Goal: Communication & Community: Answer question/provide support

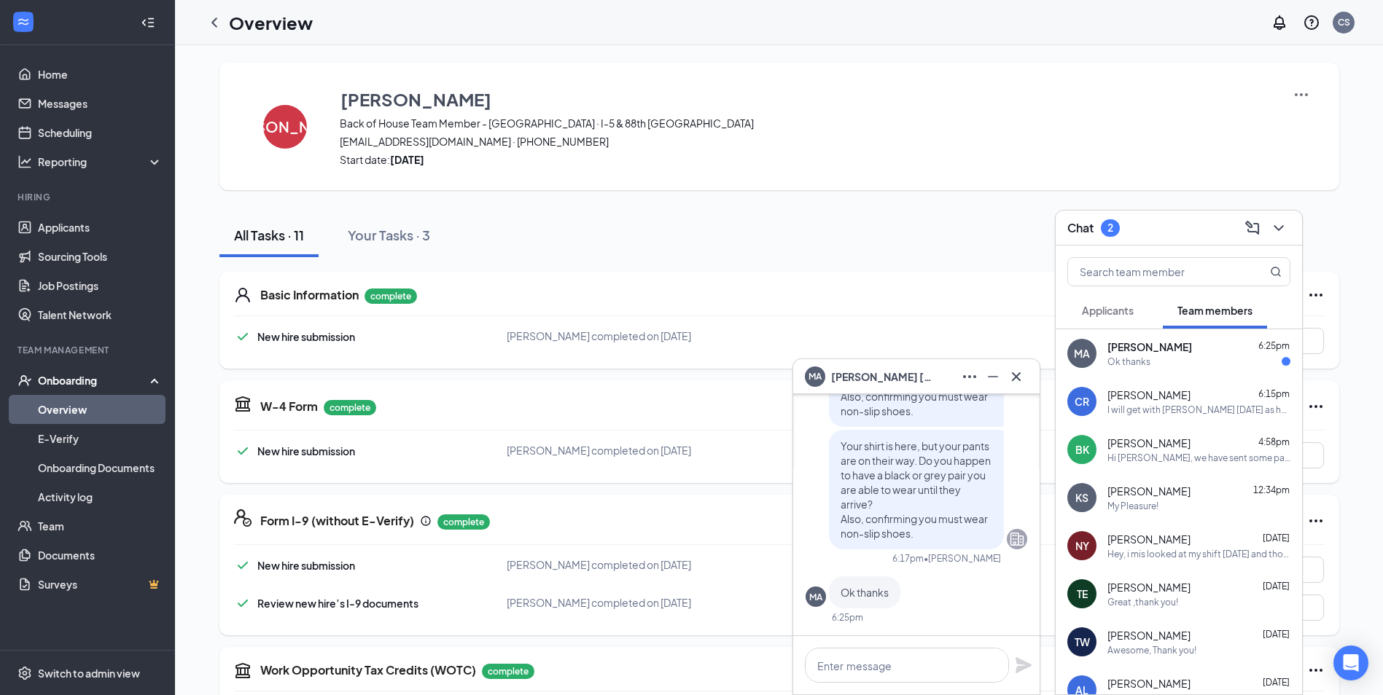
click at [1181, 362] on div "Ok thanks" at bounding box center [1198, 362] width 183 height 12
click at [1116, 279] on input "text" at bounding box center [1154, 272] width 173 height 28
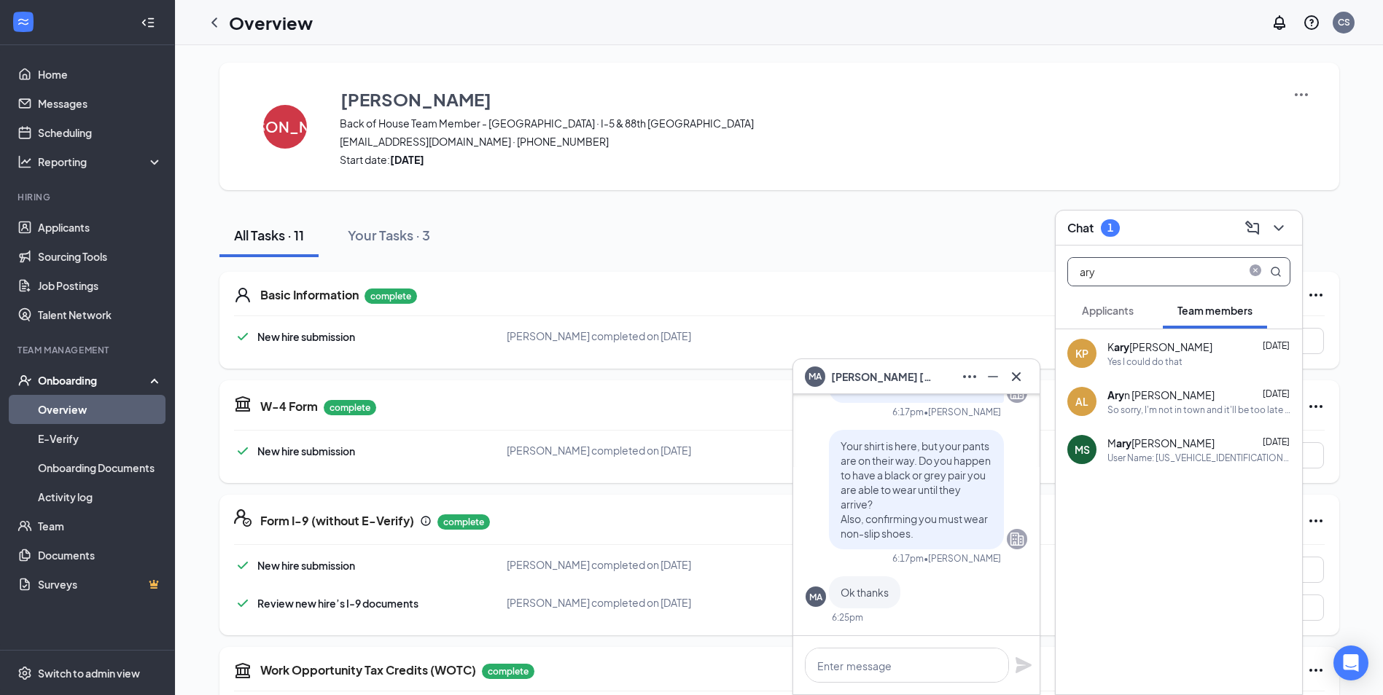
type input "ary"
click at [1172, 412] on div "So sorry, I'm not in town and it'll be too late by the time I'm back tonight!" at bounding box center [1198, 410] width 183 height 12
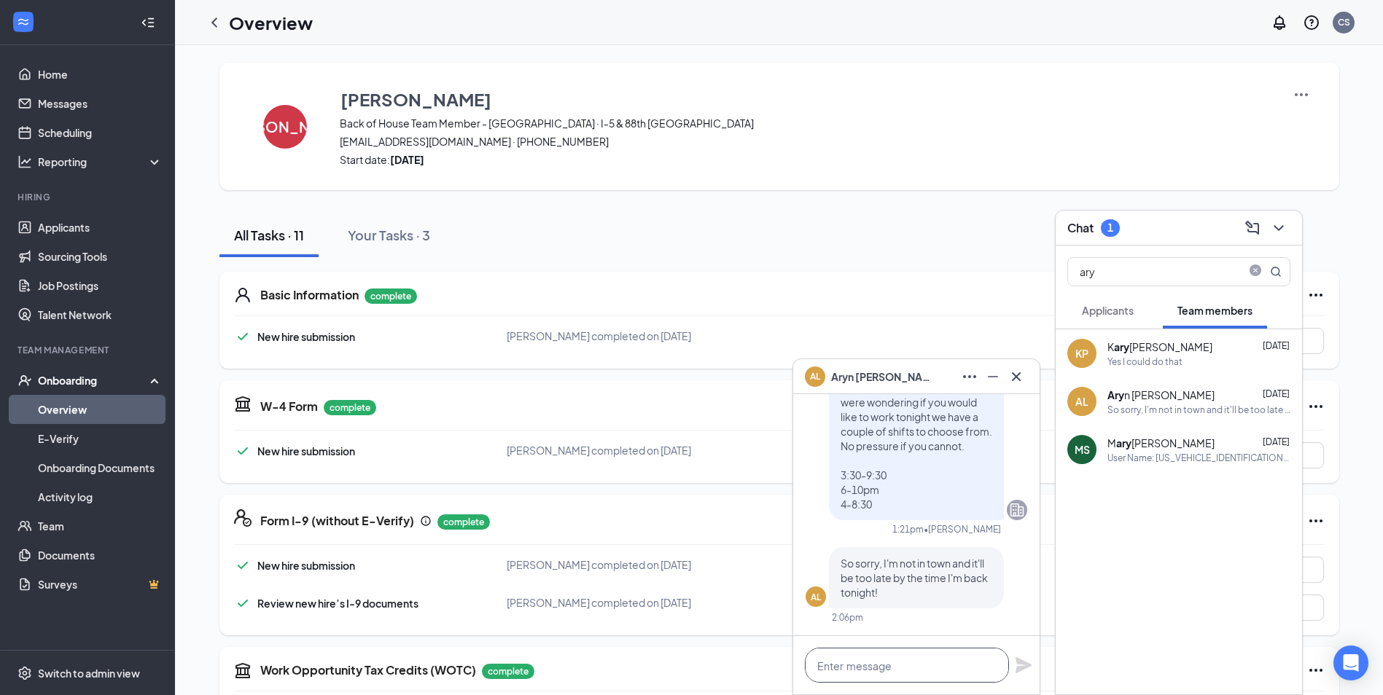
click at [935, 670] on textarea at bounding box center [907, 665] width 204 height 35
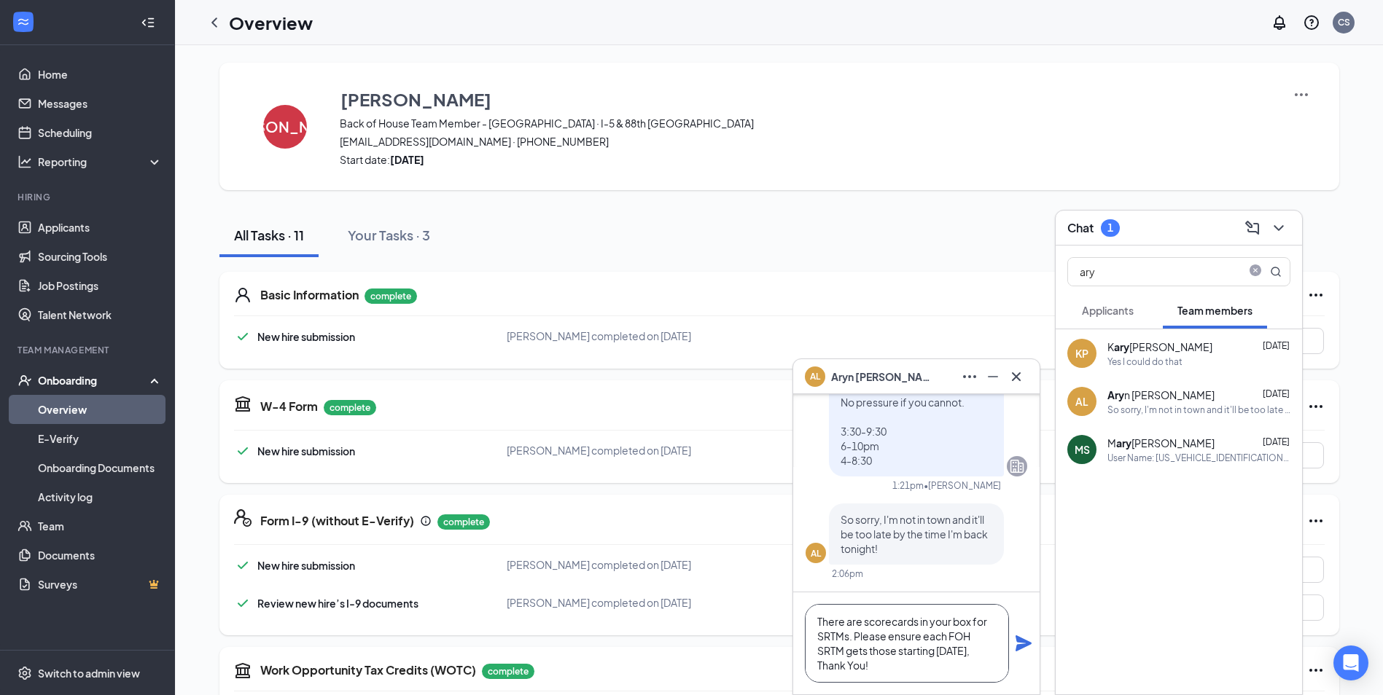
type textarea "There are scorecards in your box for SRTMs. Please ensure each FOH SRTM gets th…"
click at [1021, 647] on icon "Plane" at bounding box center [1024, 644] width 16 height 16
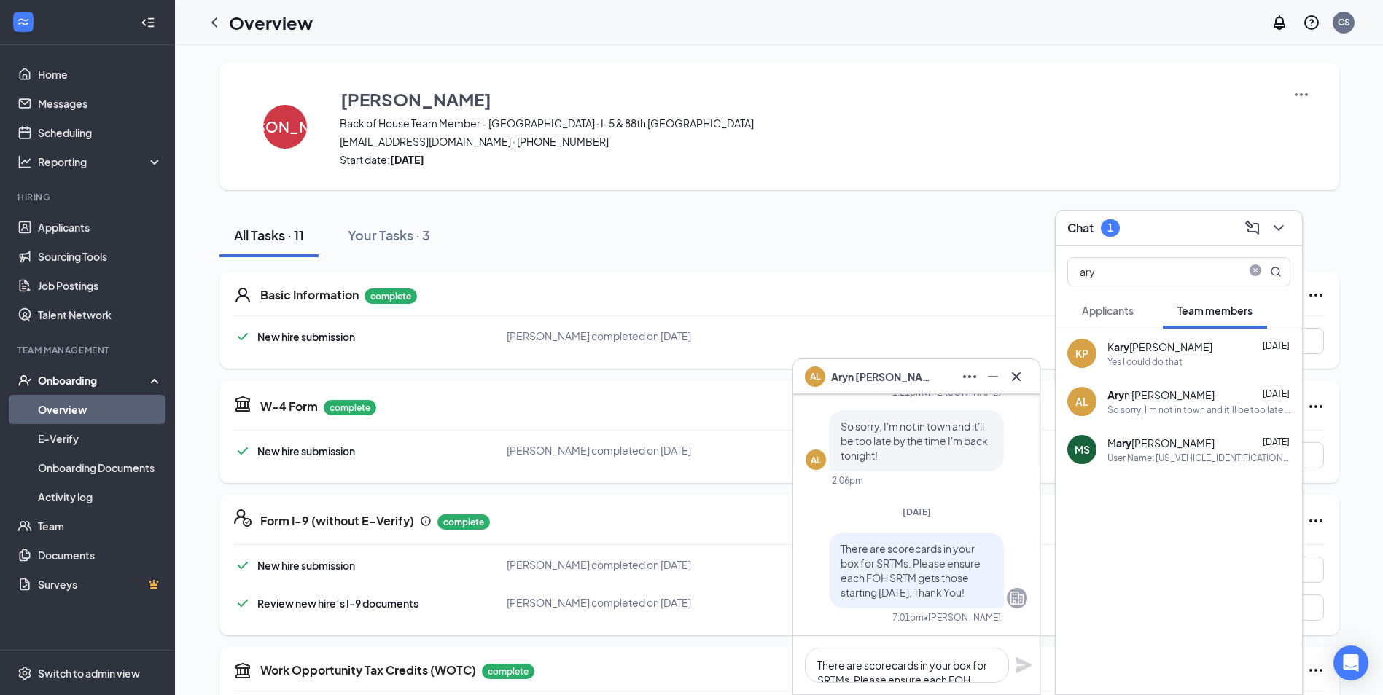
scroll to position [0, 0]
click at [1019, 370] on icon "Cross" at bounding box center [1016, 376] width 17 height 17
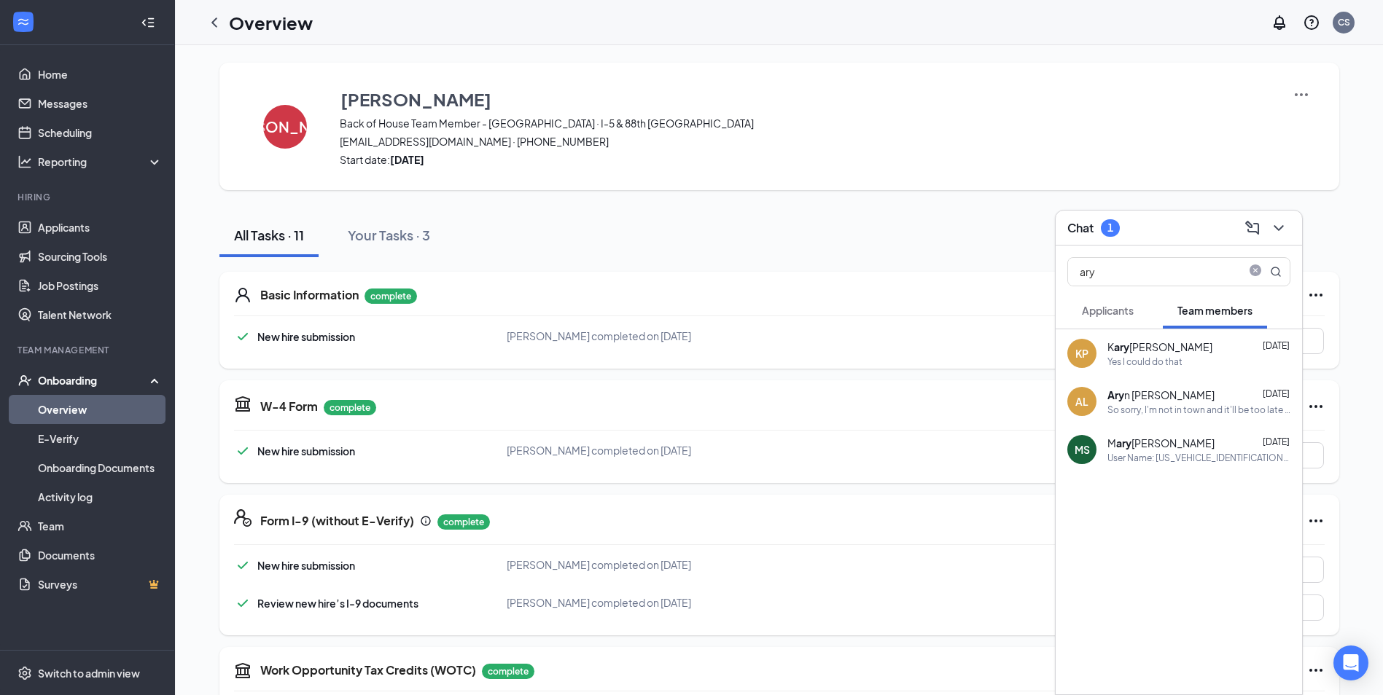
drag, startPoint x: 1258, startPoint y: 269, endPoint x: 1219, endPoint y: 252, distance: 42.8
click at [1258, 269] on icon "close-circle" at bounding box center [1256, 271] width 12 height 12
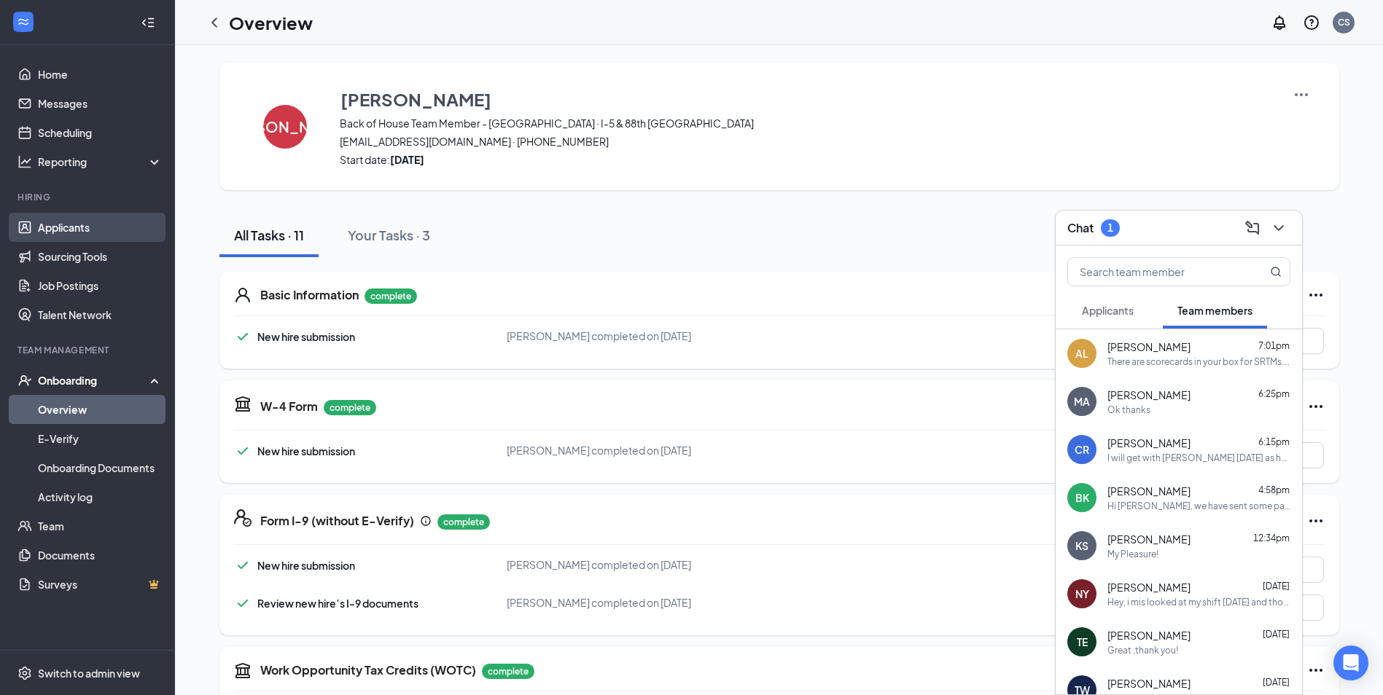
click at [66, 228] on link "Applicants" at bounding box center [100, 227] width 125 height 29
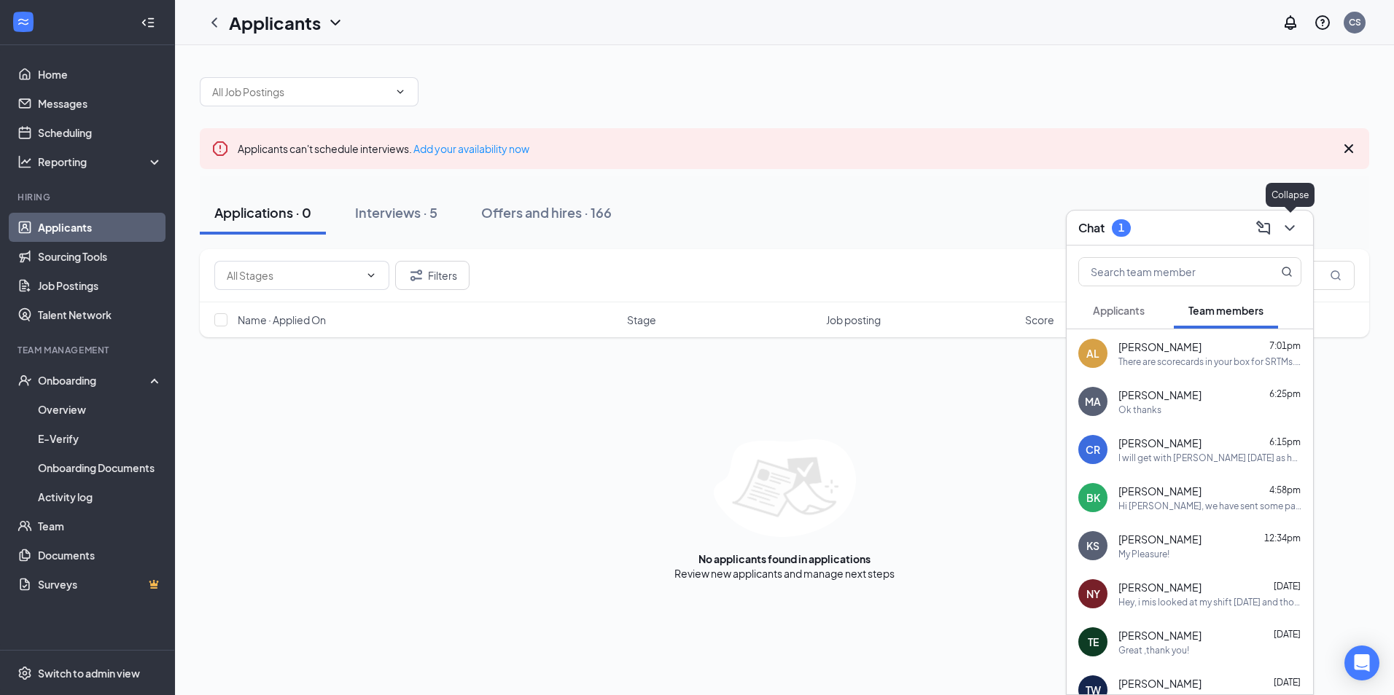
click at [1285, 233] on icon "ChevronDown" at bounding box center [1289, 227] width 17 height 17
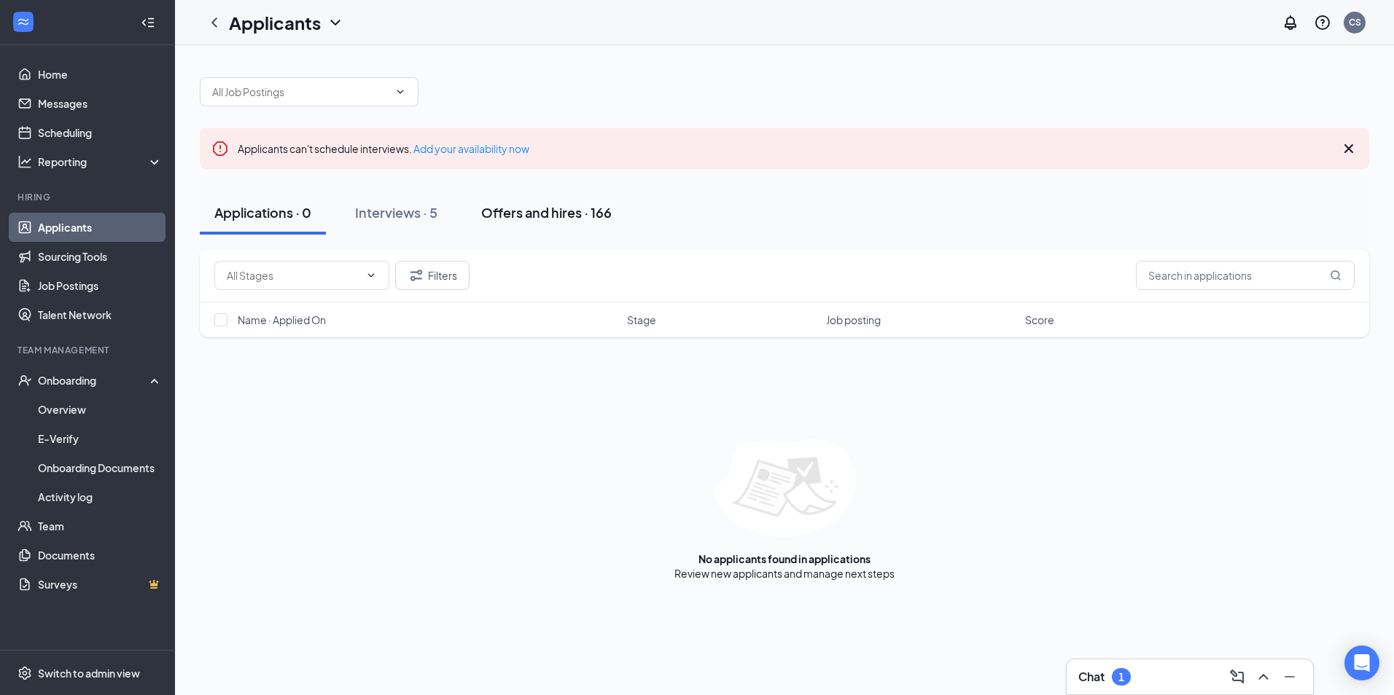
click at [507, 204] on div "Offers and hires · 166" at bounding box center [546, 212] width 130 height 18
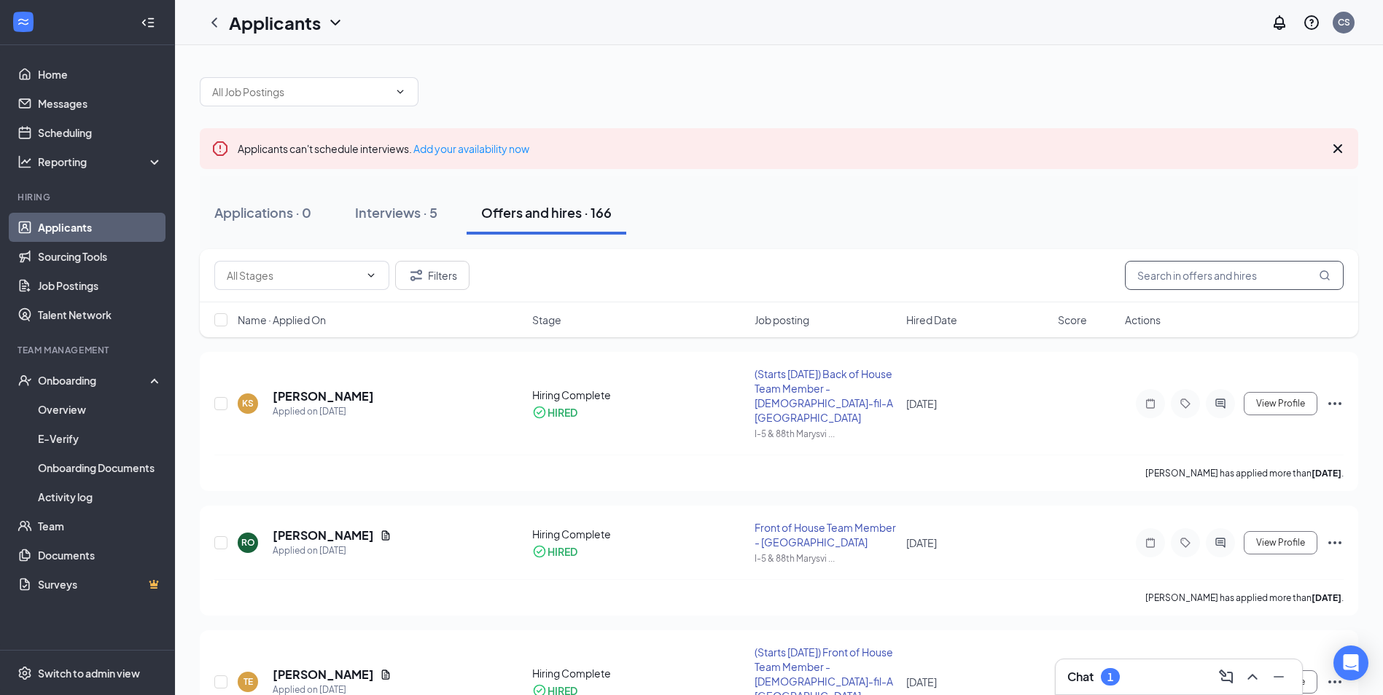
click at [1223, 277] on input "text" at bounding box center [1234, 275] width 219 height 29
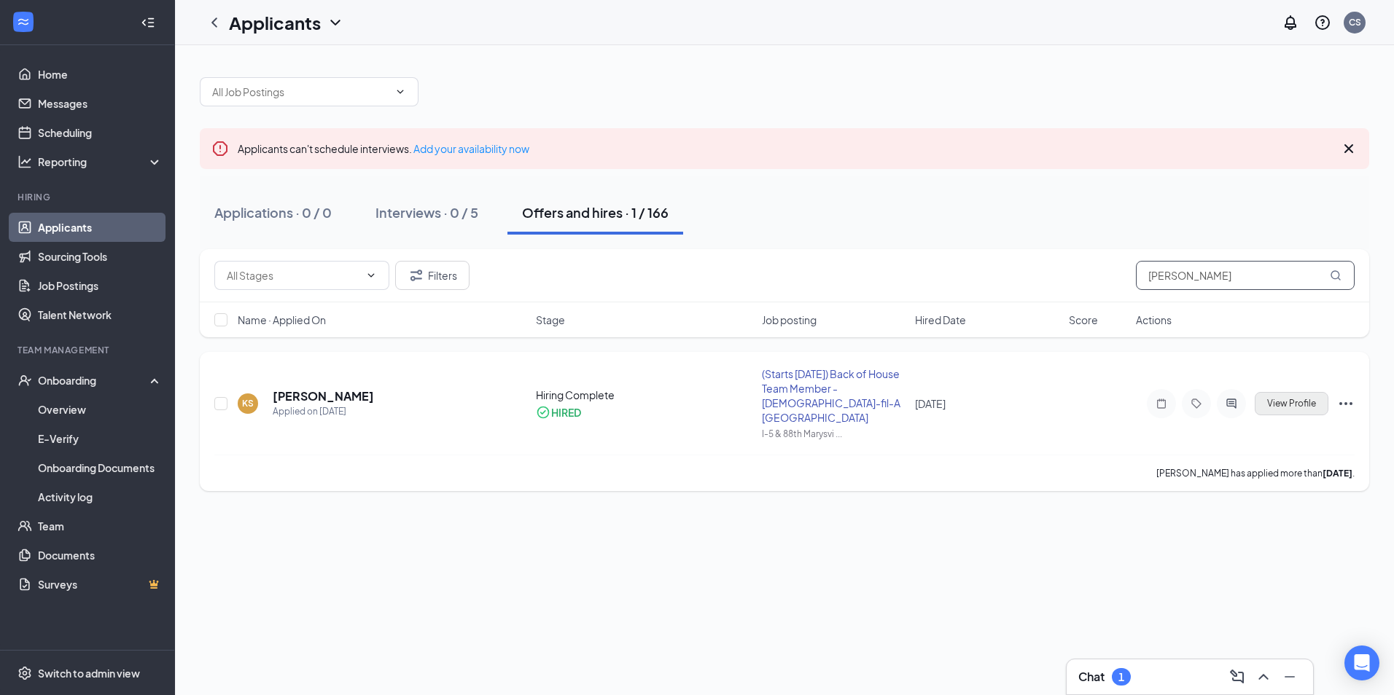
type input "[PERSON_NAME]"
click at [1268, 402] on button "View Profile" at bounding box center [1292, 403] width 74 height 23
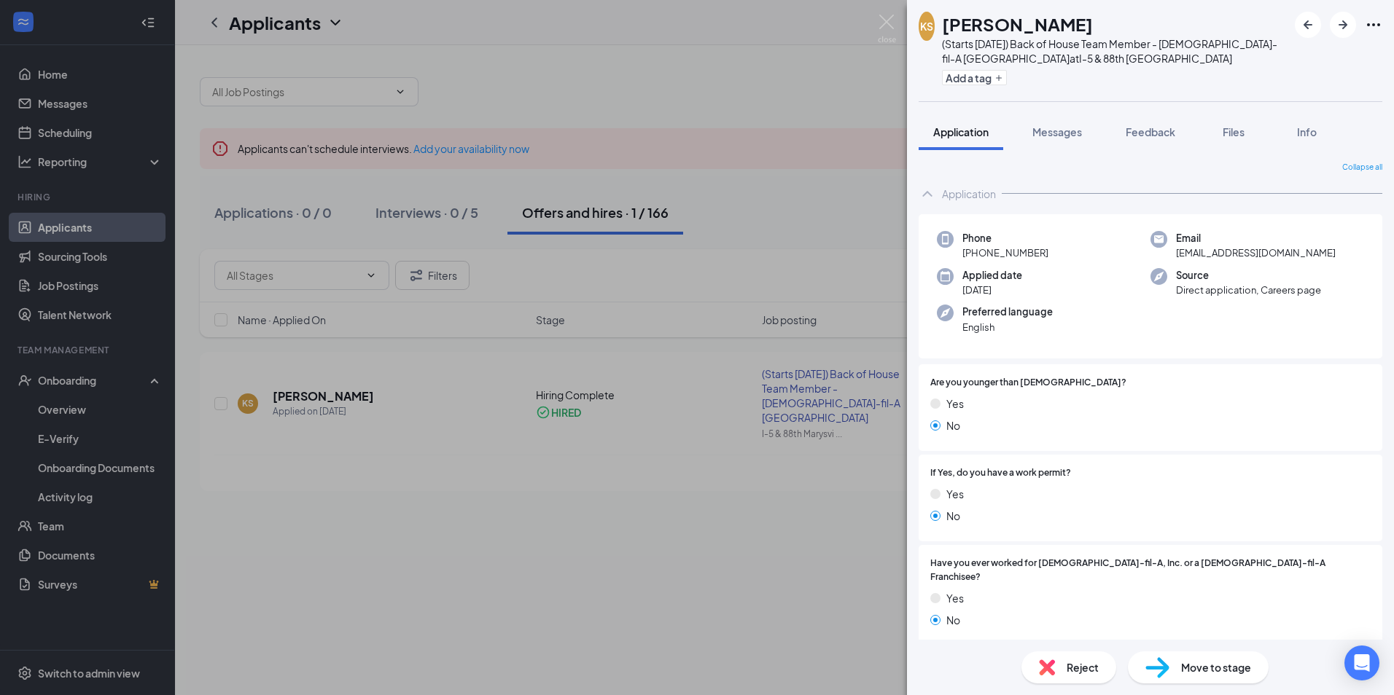
click at [80, 497] on div "KS [PERSON_NAME] (Starts [DATE]) Back of House Team Member - [DEMOGRAPHIC_DATA]…" at bounding box center [697, 347] width 1394 height 695
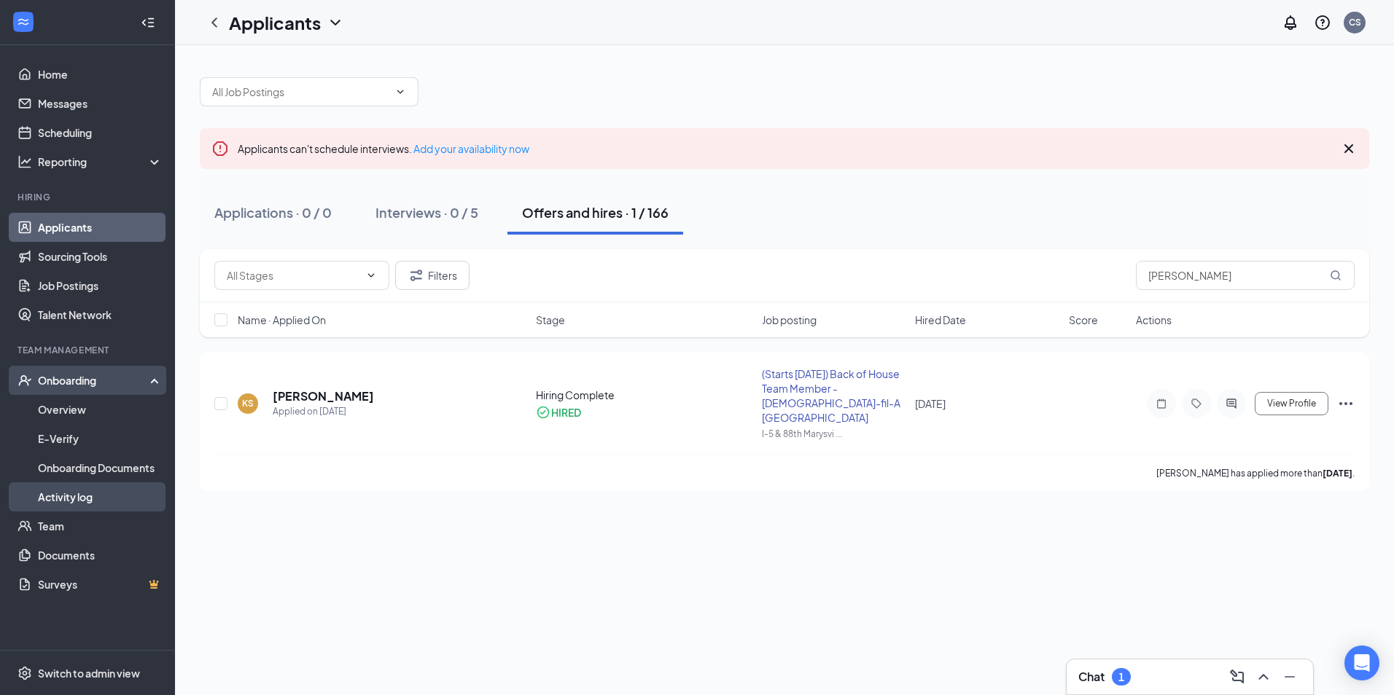
click at [80, 497] on link "Activity log" at bounding box center [100, 497] width 125 height 29
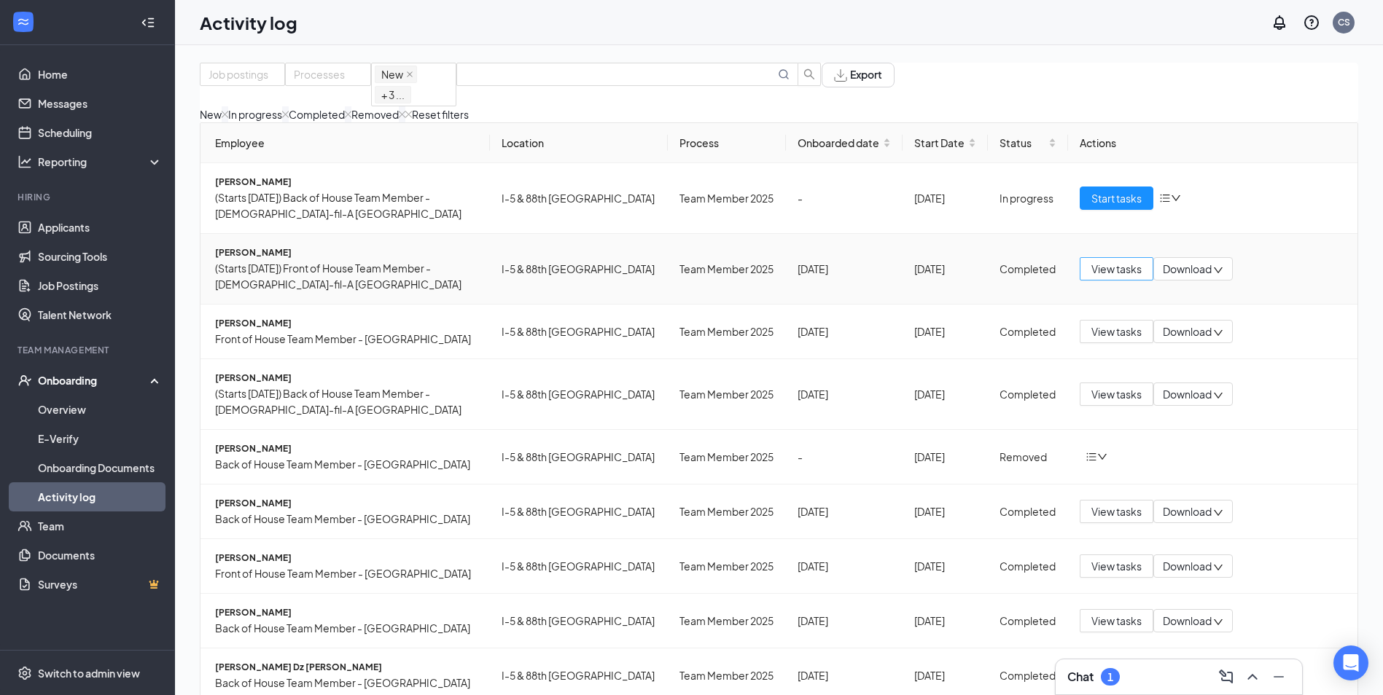
click at [1091, 277] on span "View tasks" at bounding box center [1116, 269] width 50 height 16
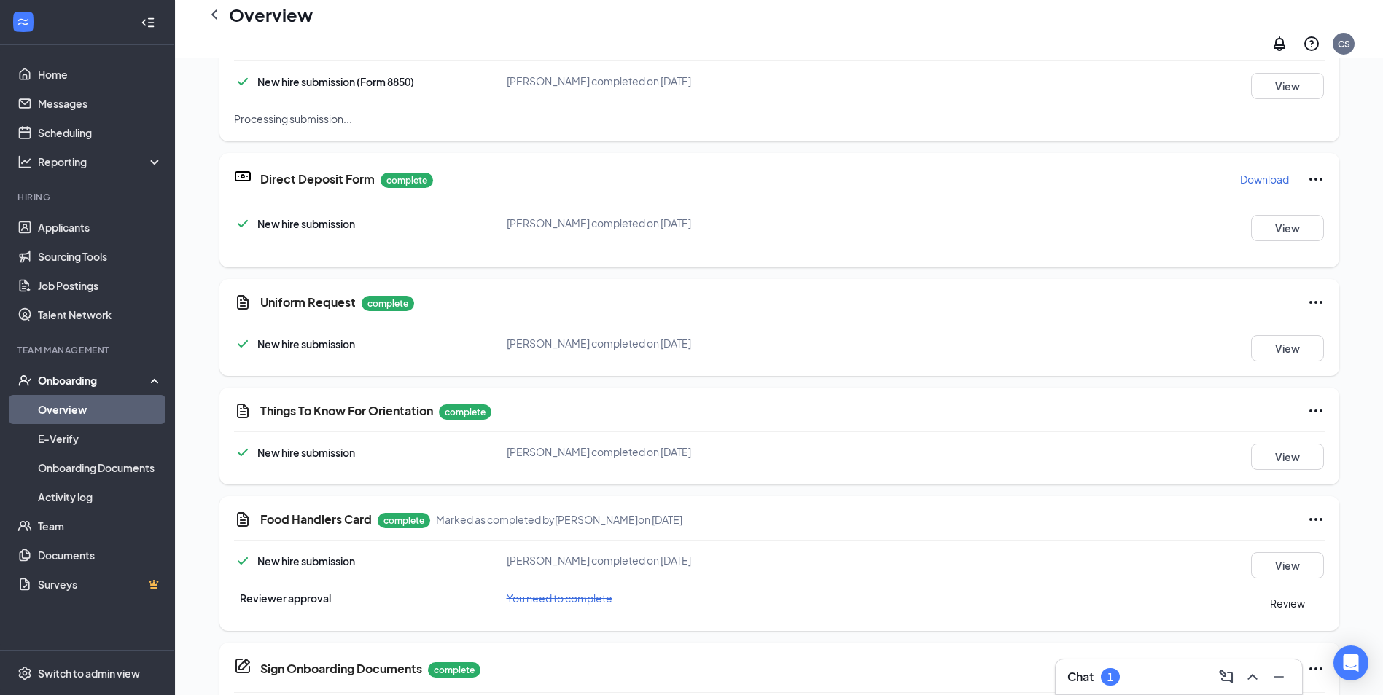
scroll to position [656, 0]
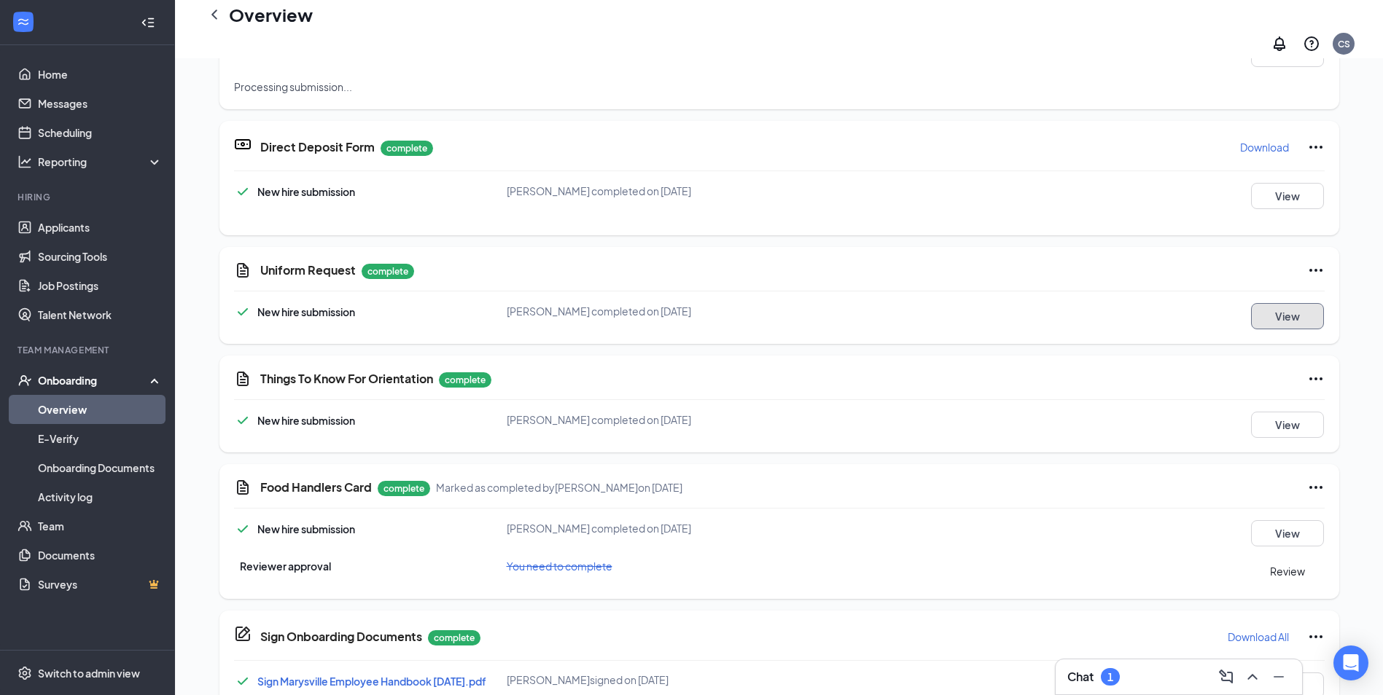
click at [1271, 311] on button "View" at bounding box center [1287, 316] width 73 height 26
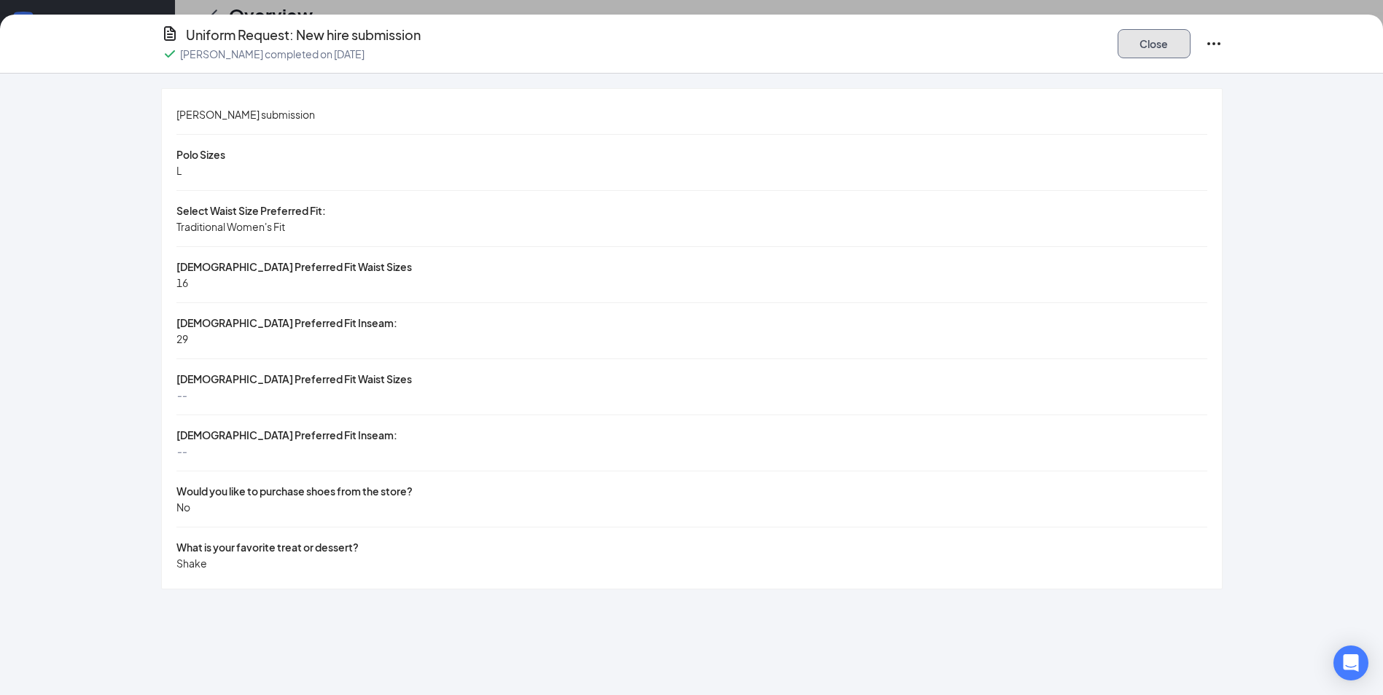
click at [1132, 53] on button "Close" at bounding box center [1154, 43] width 73 height 29
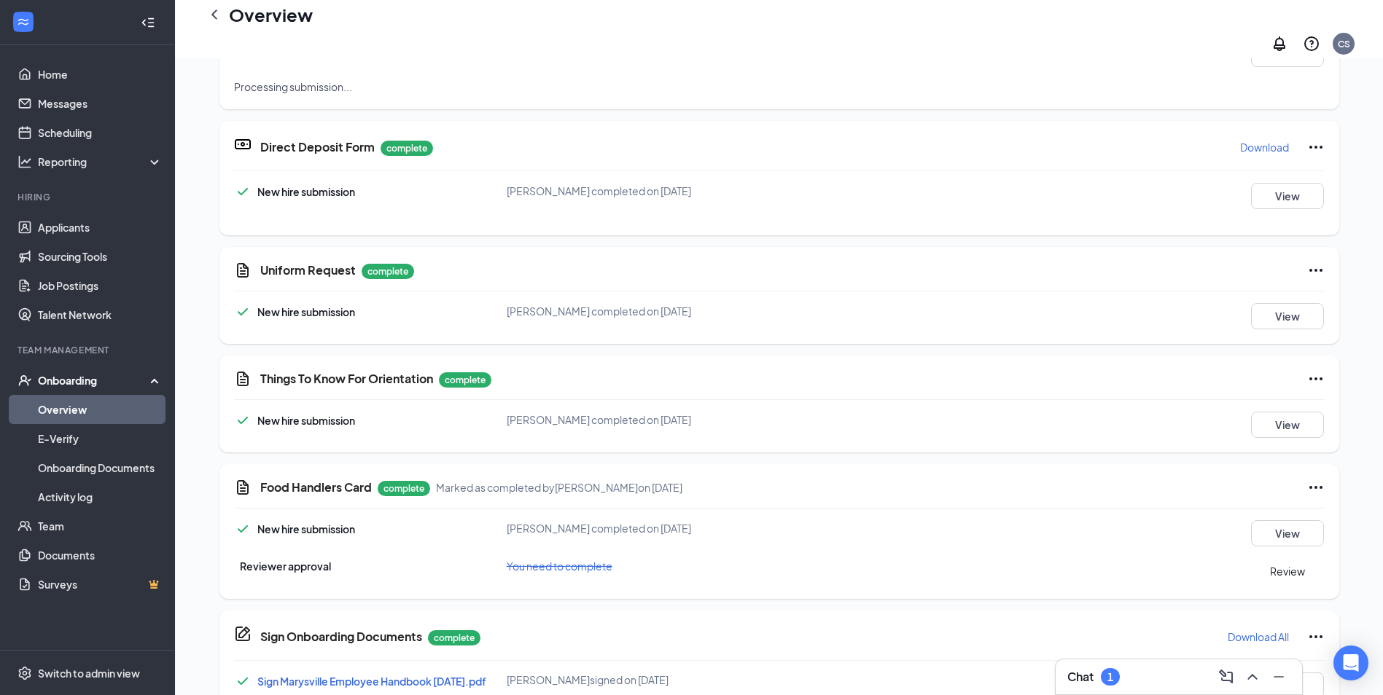
click at [89, 412] on link "Overview" at bounding box center [100, 409] width 125 height 29
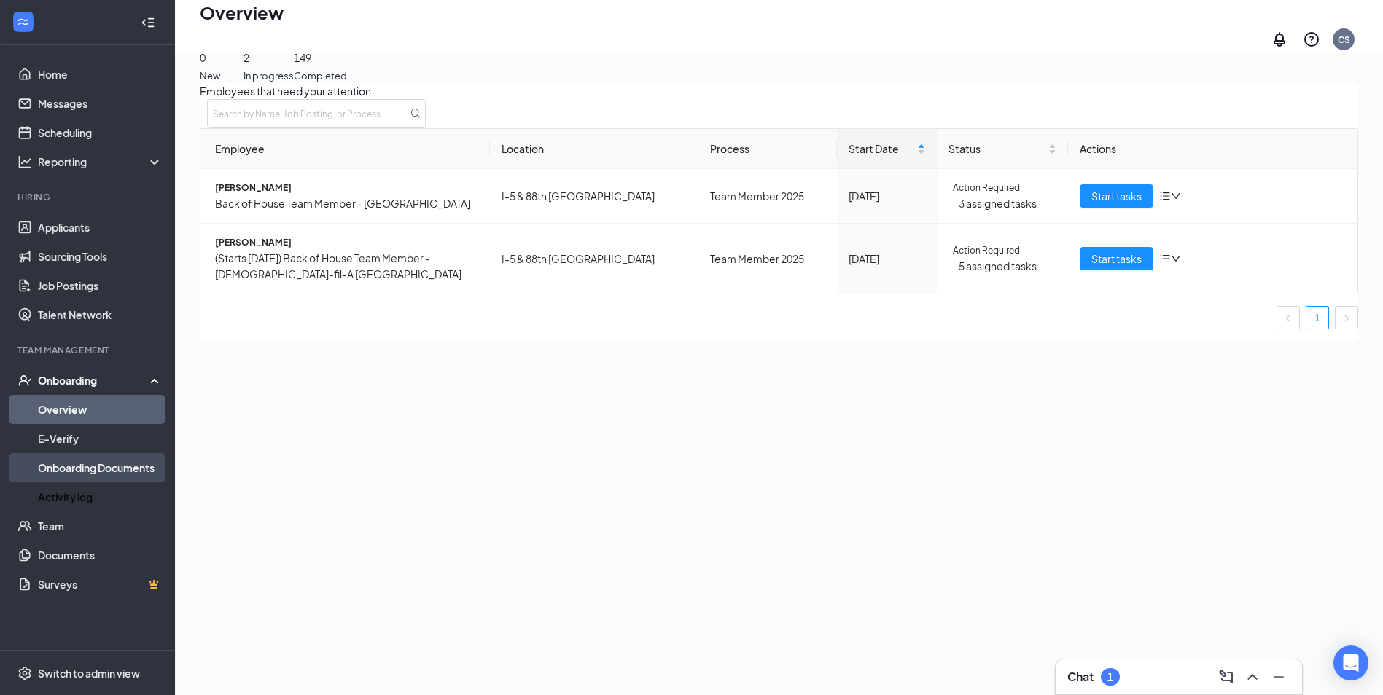
click at [78, 496] on link "Activity log" at bounding box center [100, 497] width 125 height 29
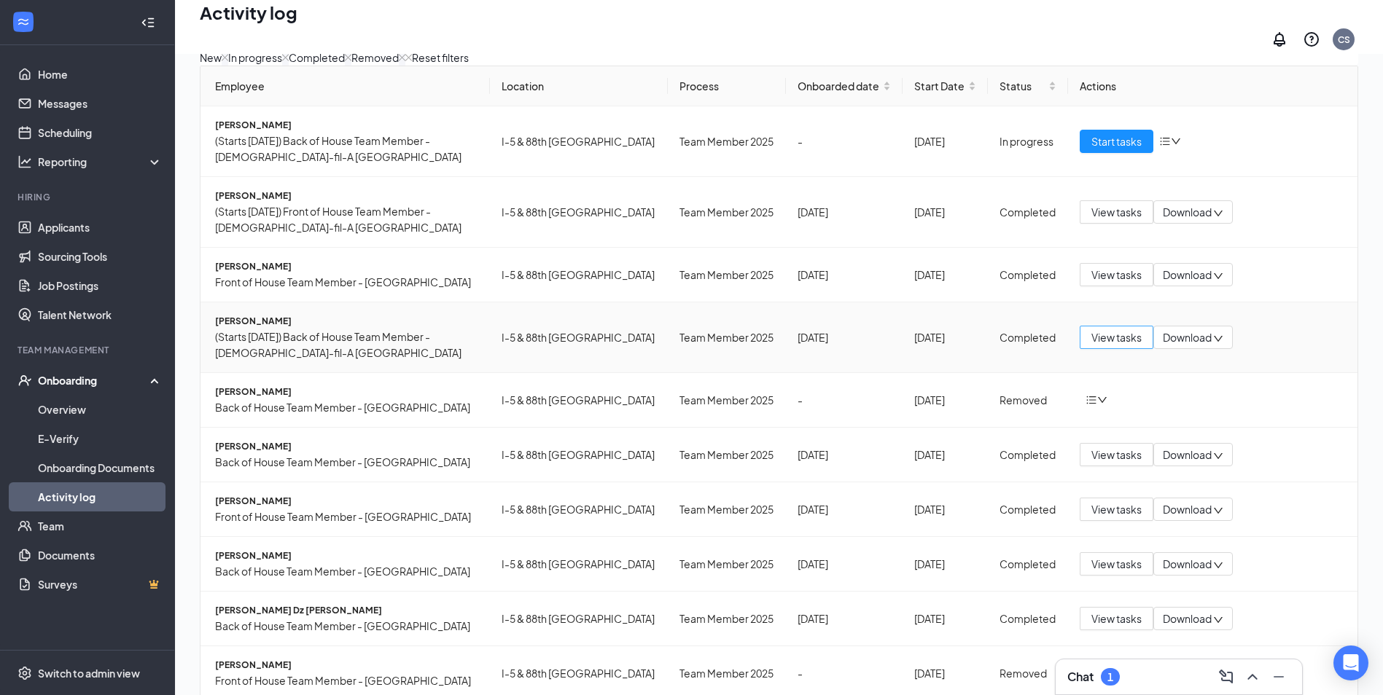
click at [1102, 332] on span "View tasks" at bounding box center [1116, 338] width 50 height 16
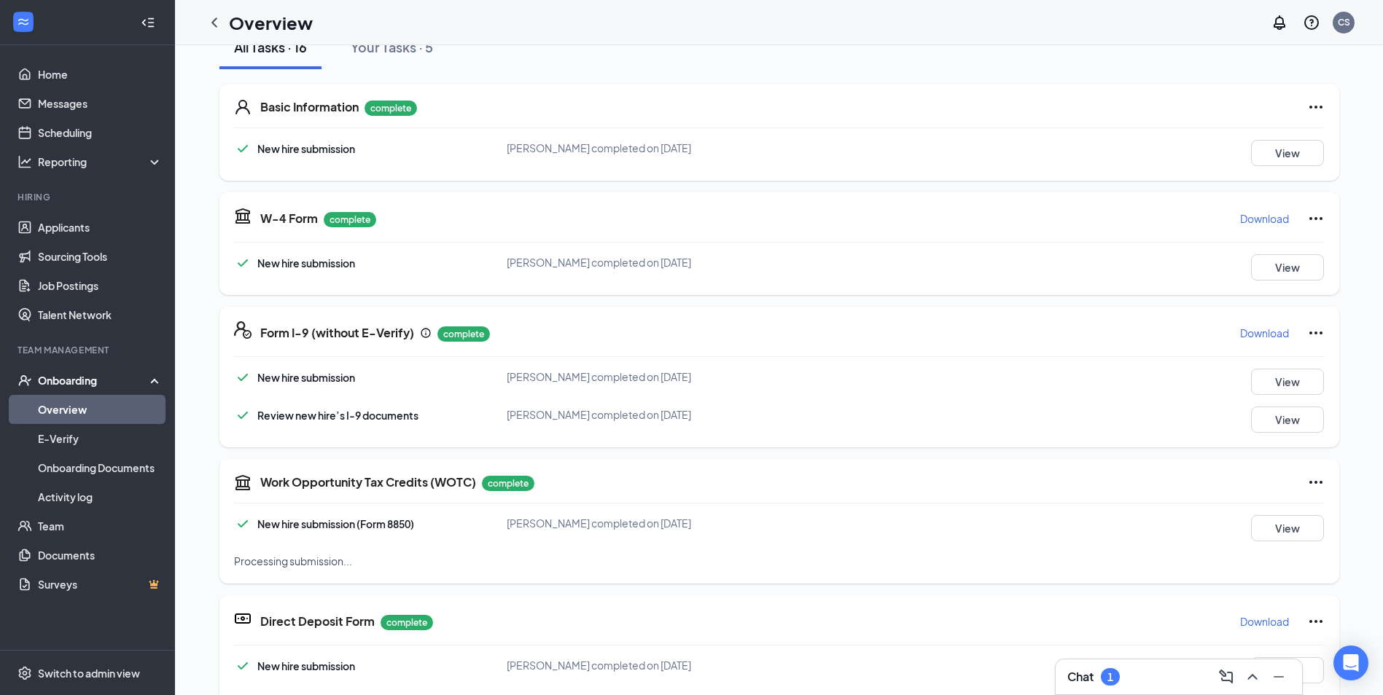
scroll to position [365, 0]
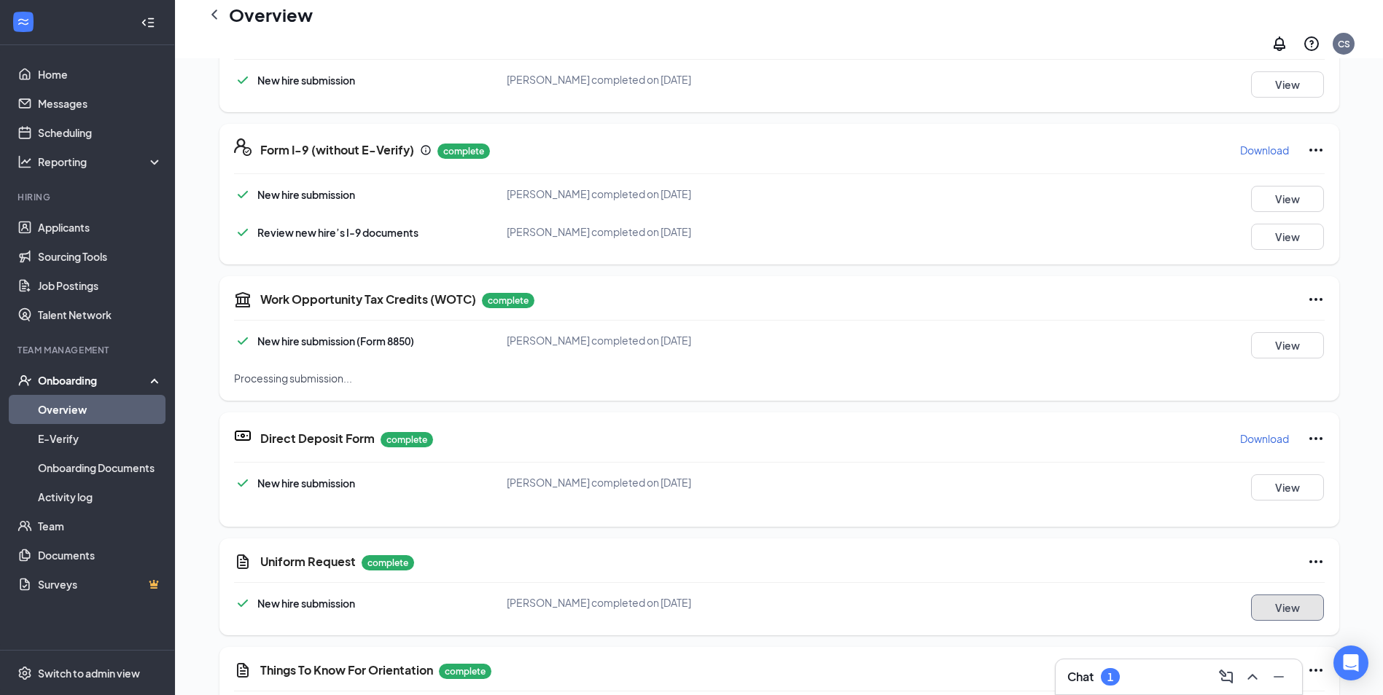
click at [1276, 604] on button "View" at bounding box center [1287, 608] width 73 height 26
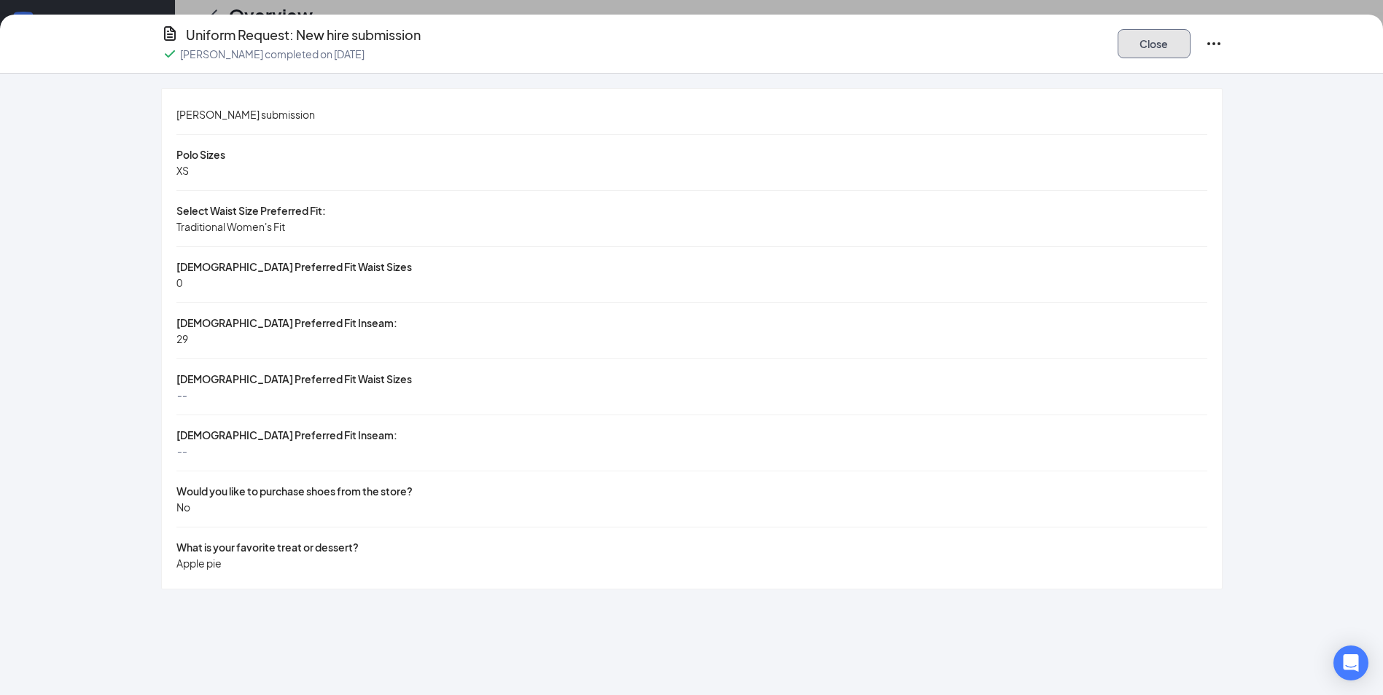
click at [1156, 50] on button "Close" at bounding box center [1154, 43] width 73 height 29
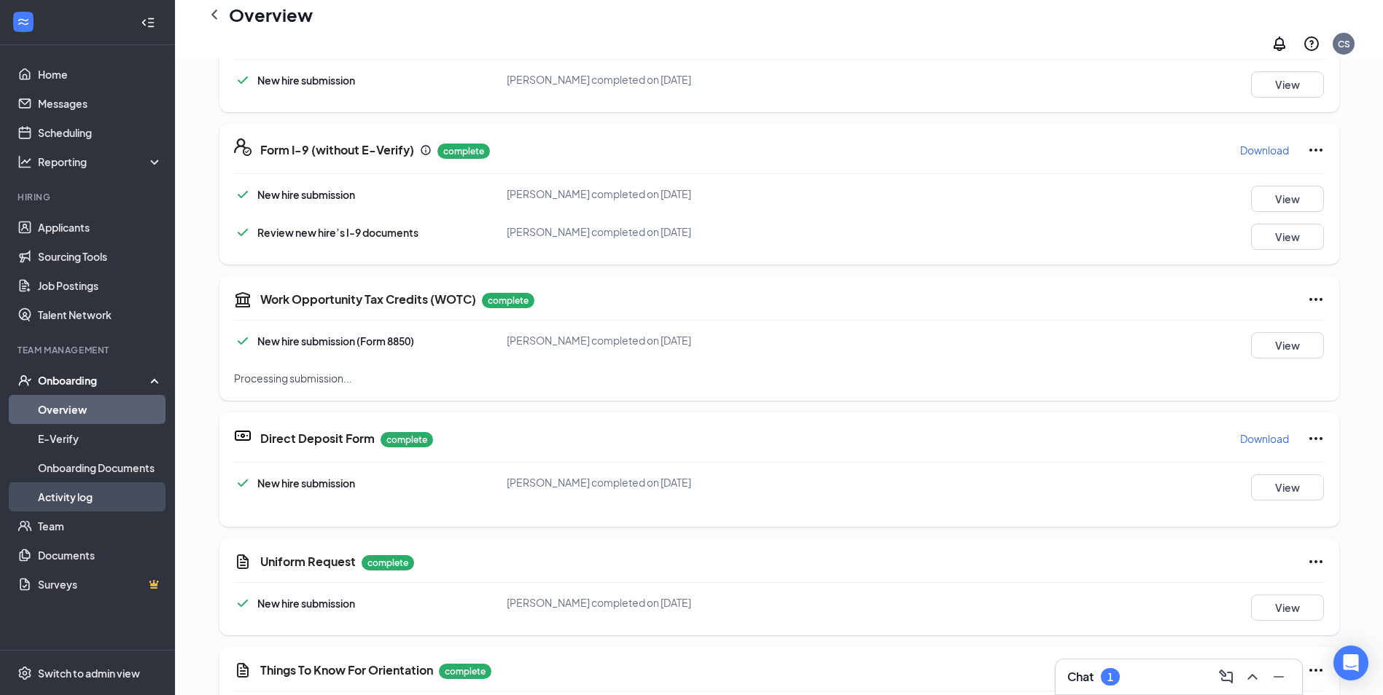
click at [107, 491] on link "Activity log" at bounding box center [100, 497] width 125 height 29
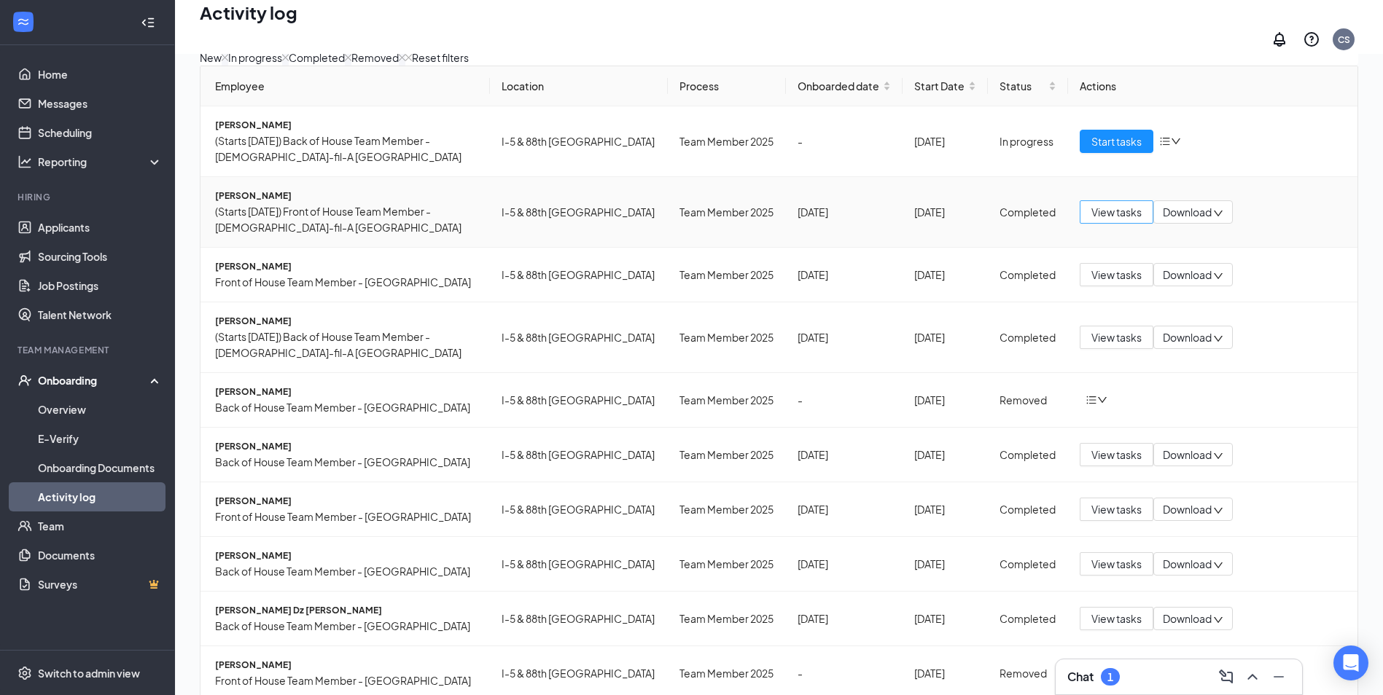
click at [1133, 219] on button "View tasks" at bounding box center [1117, 211] width 74 height 23
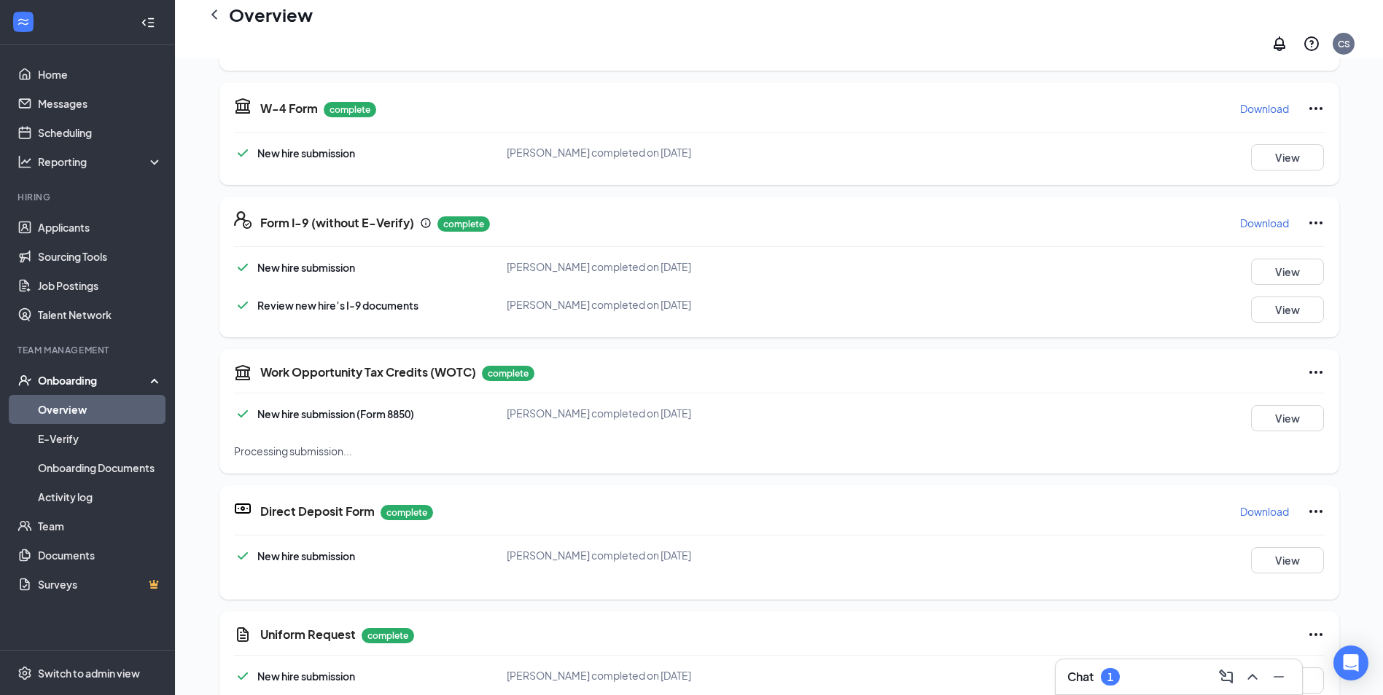
scroll to position [437, 0]
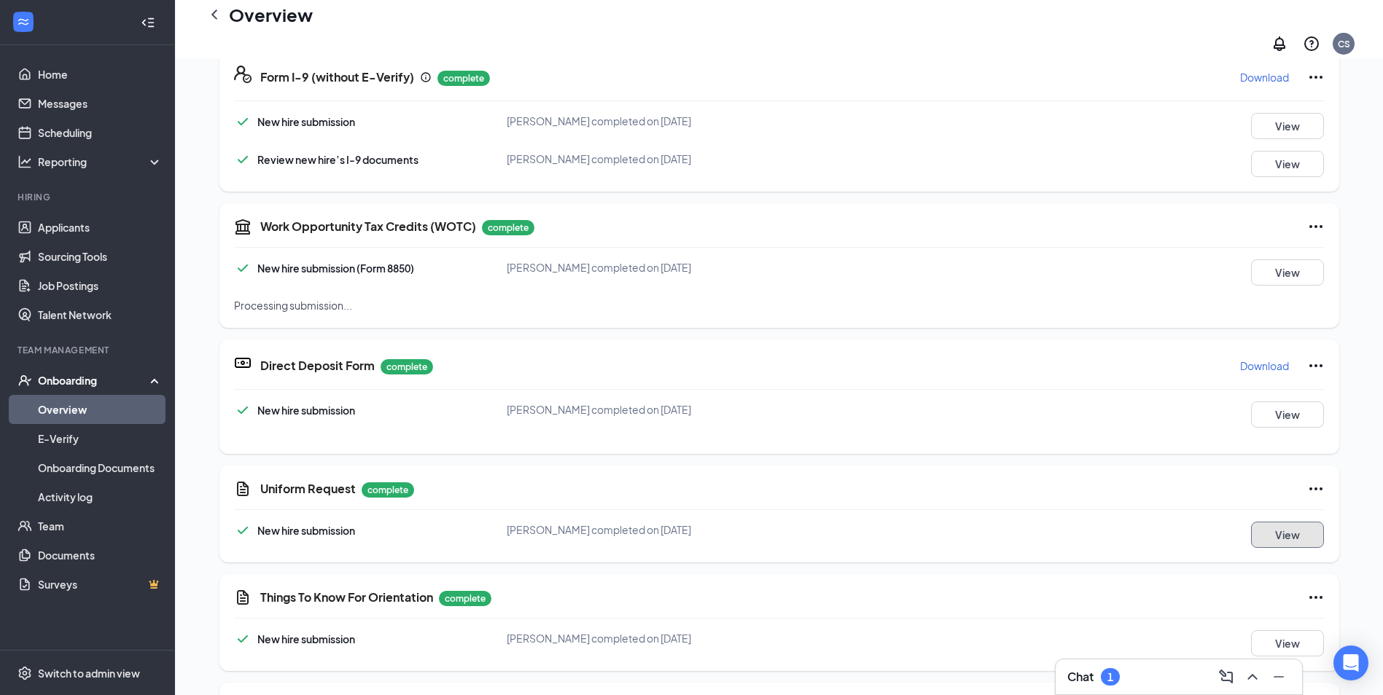
click at [1277, 523] on button "View" at bounding box center [1287, 535] width 73 height 26
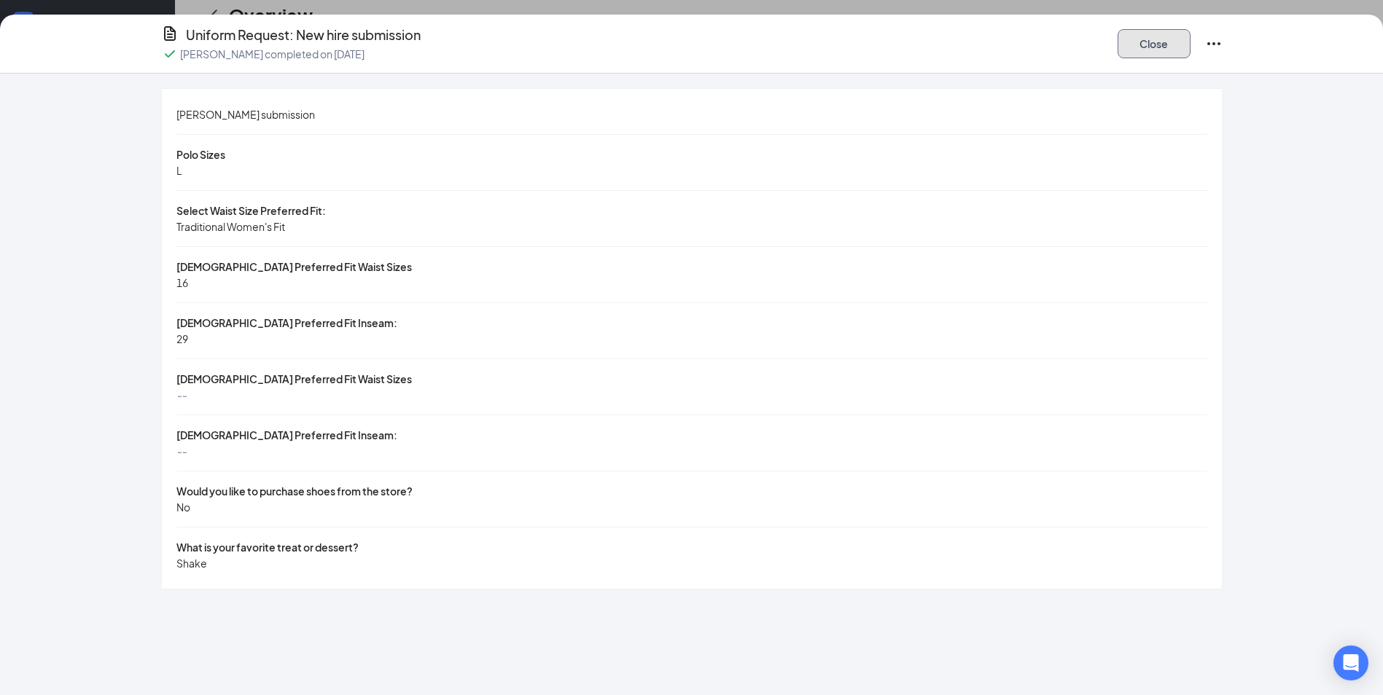
click at [1135, 46] on button "Close" at bounding box center [1154, 43] width 73 height 29
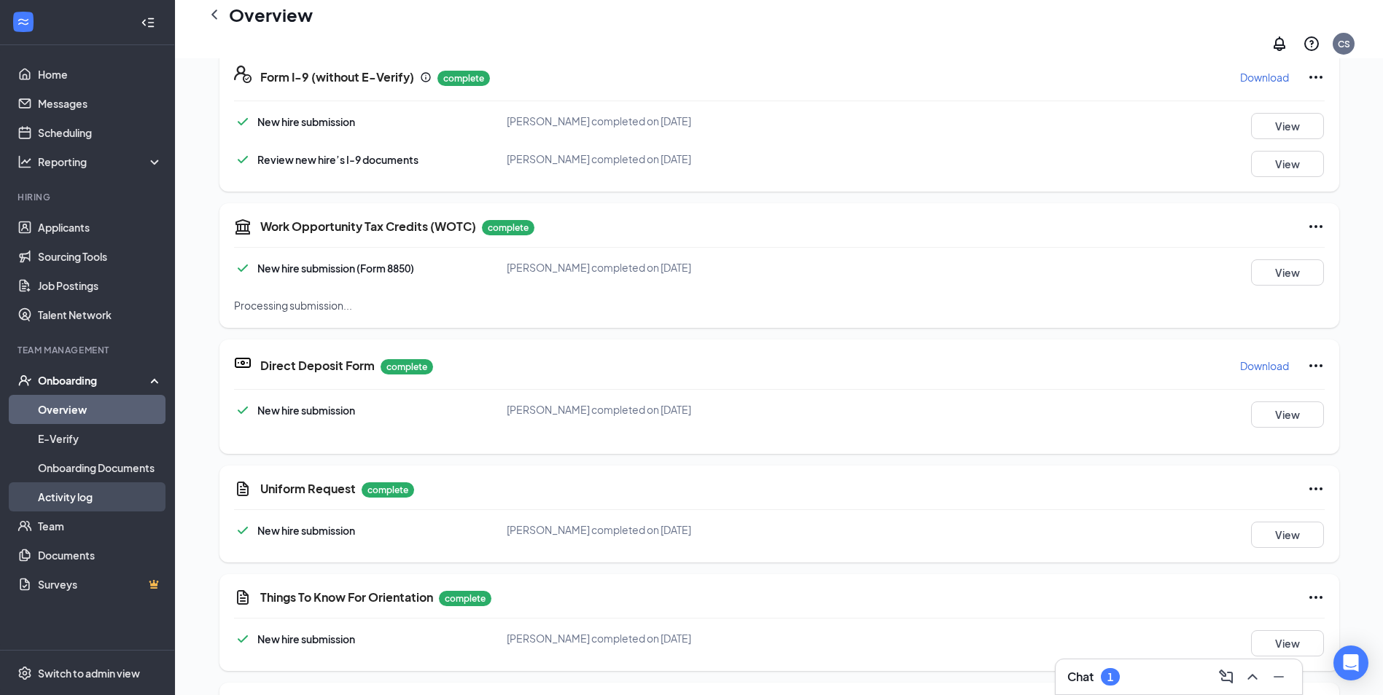
click at [93, 496] on link "Activity log" at bounding box center [100, 497] width 125 height 29
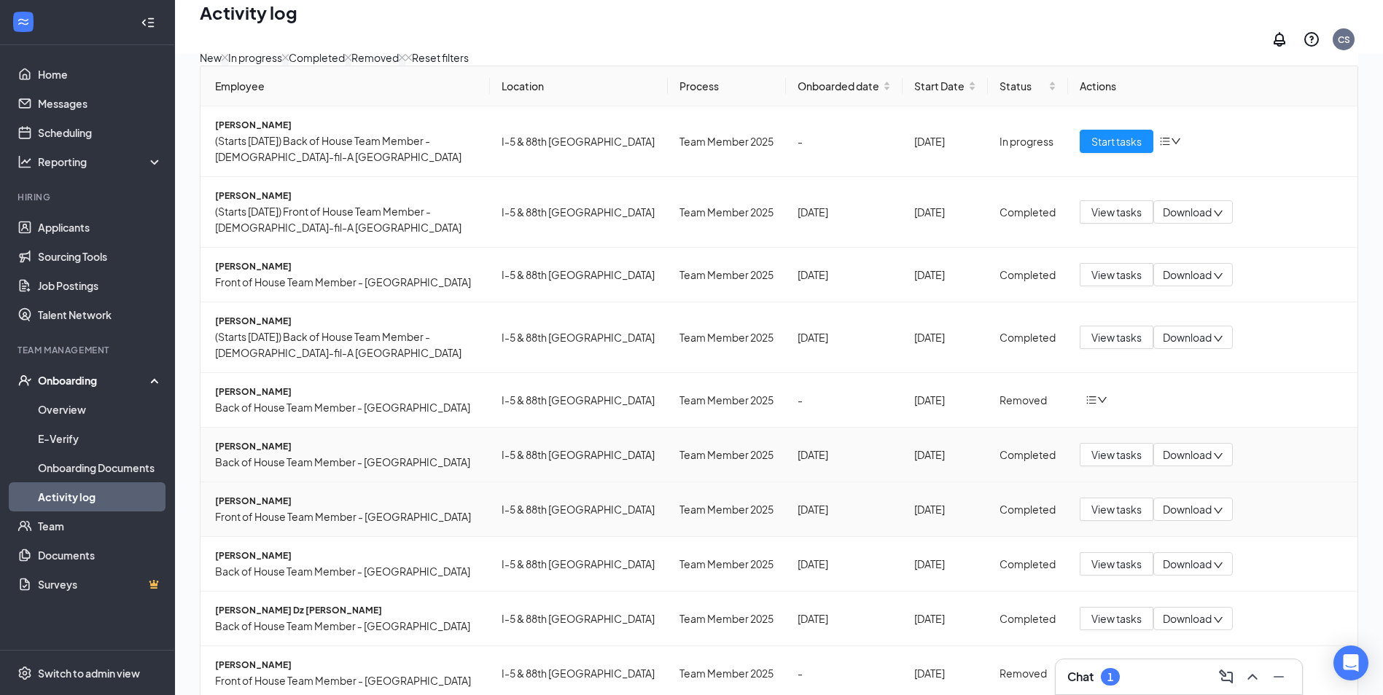
scroll to position [73, 0]
click at [1091, 611] on span "View tasks" at bounding box center [1116, 619] width 50 height 16
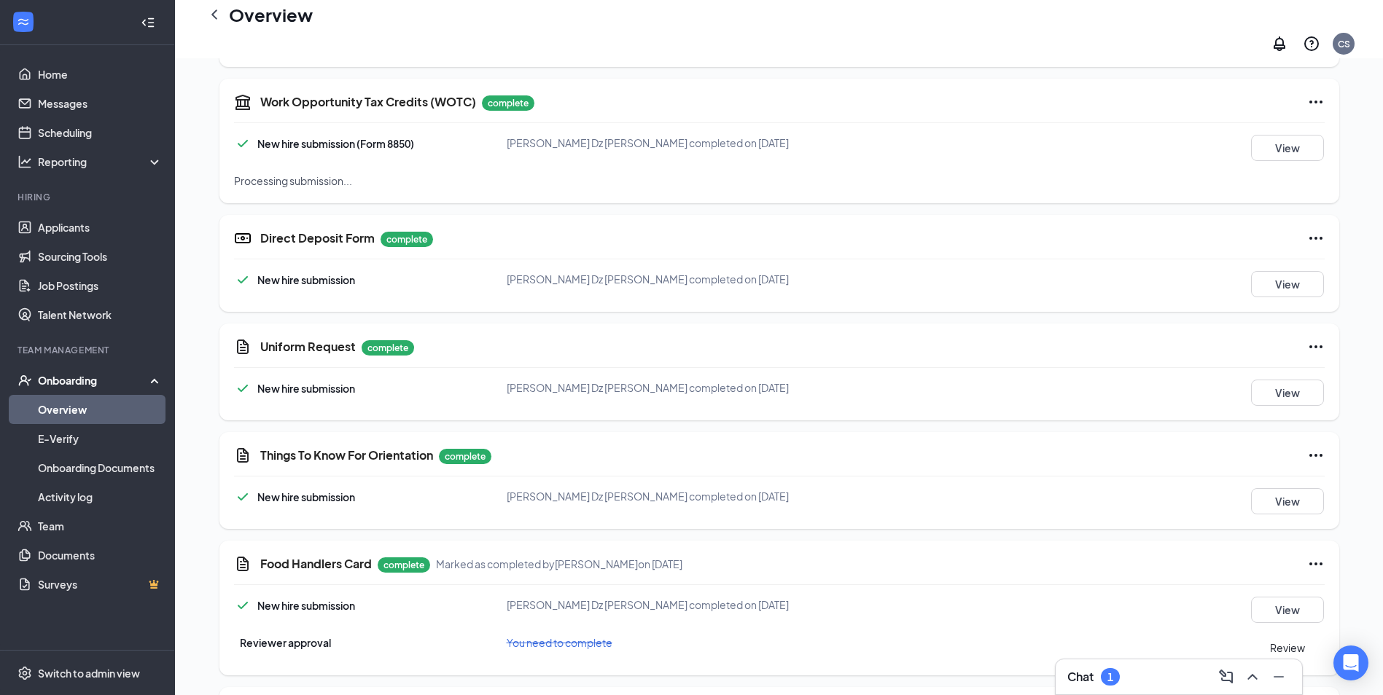
scroll to position [583, 0]
click at [1286, 386] on button "View" at bounding box center [1287, 391] width 73 height 26
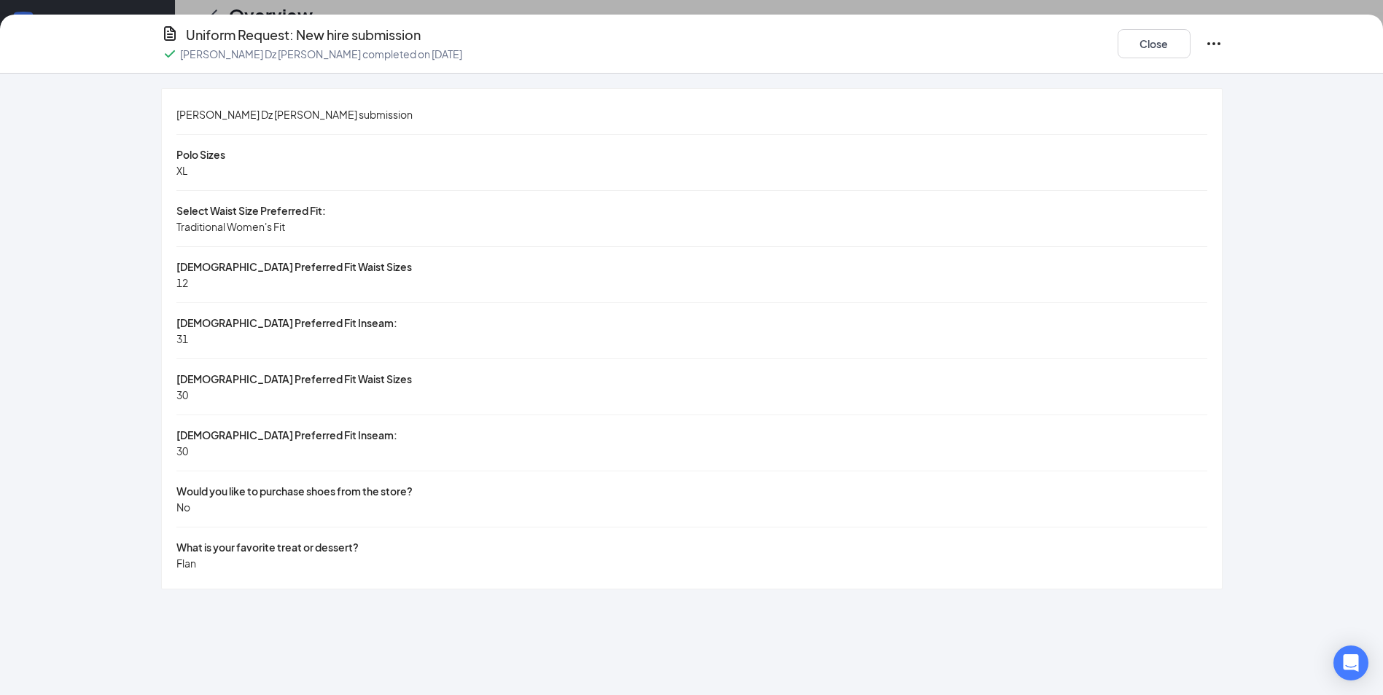
scroll to position [729, 0]
click at [1149, 42] on button "Close" at bounding box center [1154, 43] width 73 height 29
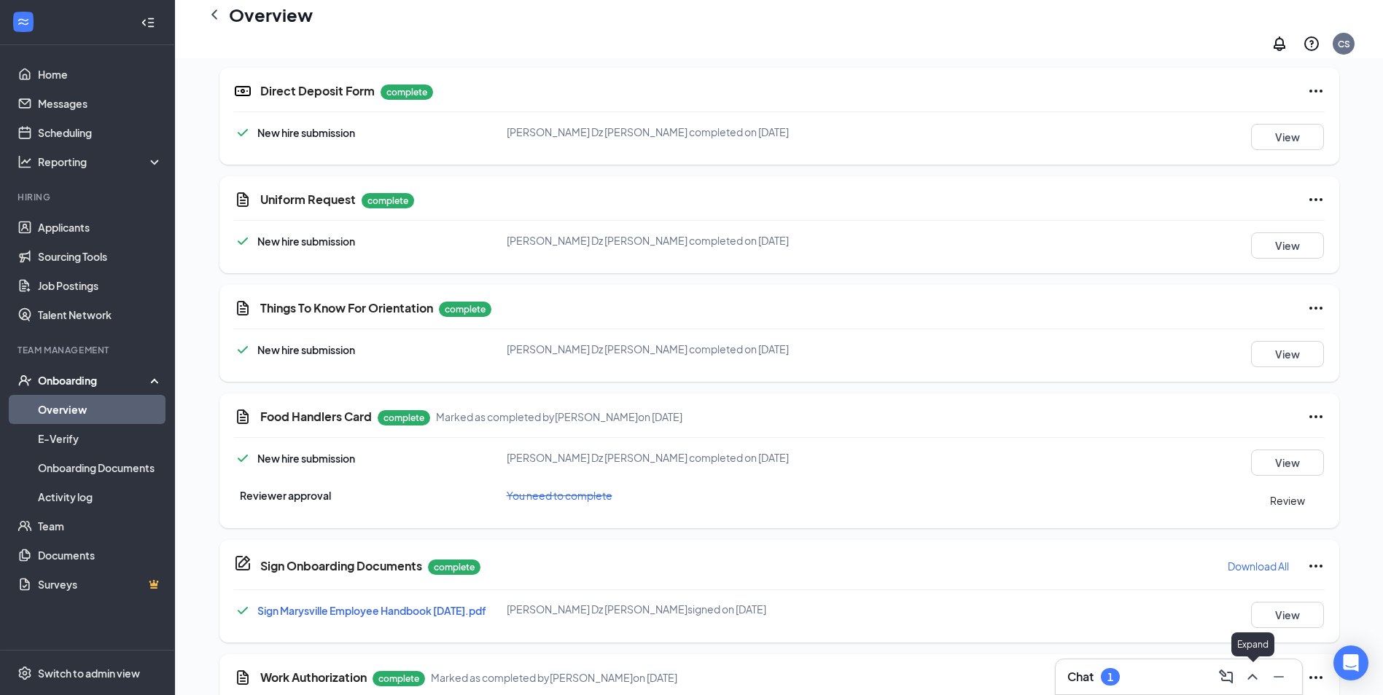
click at [1252, 676] on icon "ChevronUp" at bounding box center [1251, 677] width 9 height 6
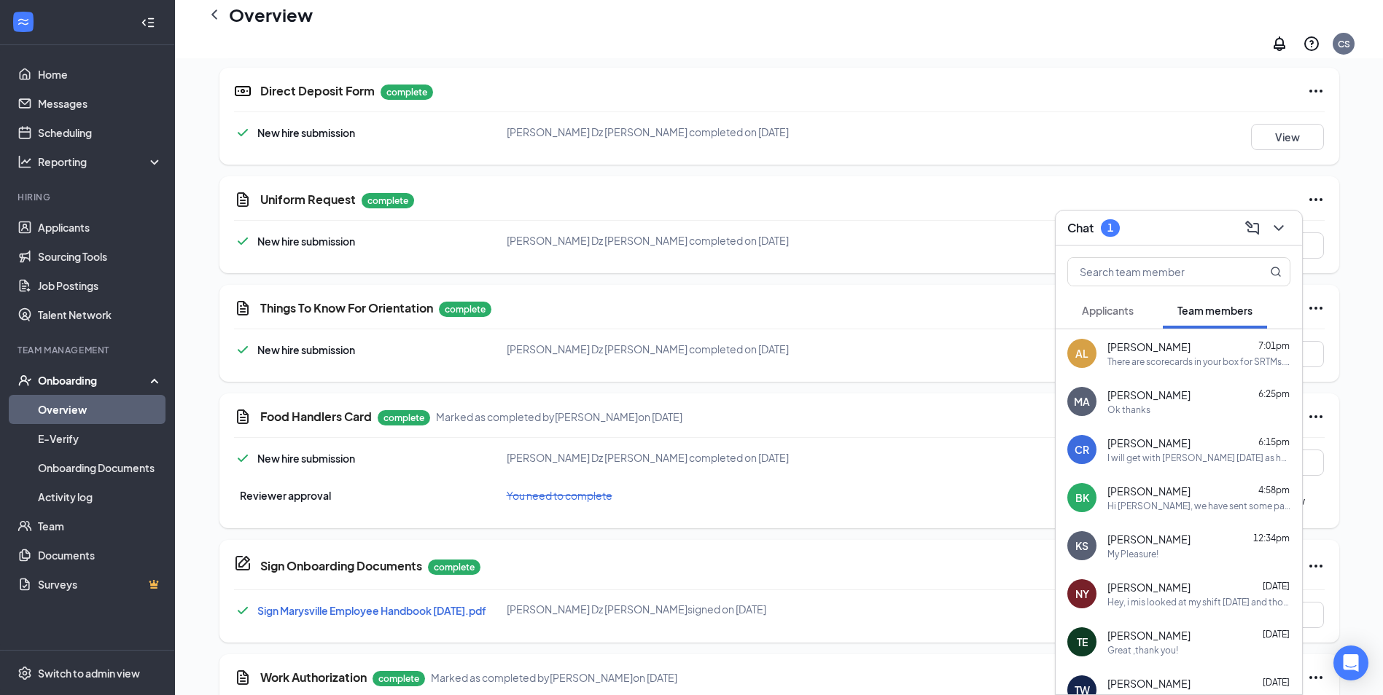
click at [1166, 548] on div "My Pleasure!" at bounding box center [1198, 554] width 183 height 12
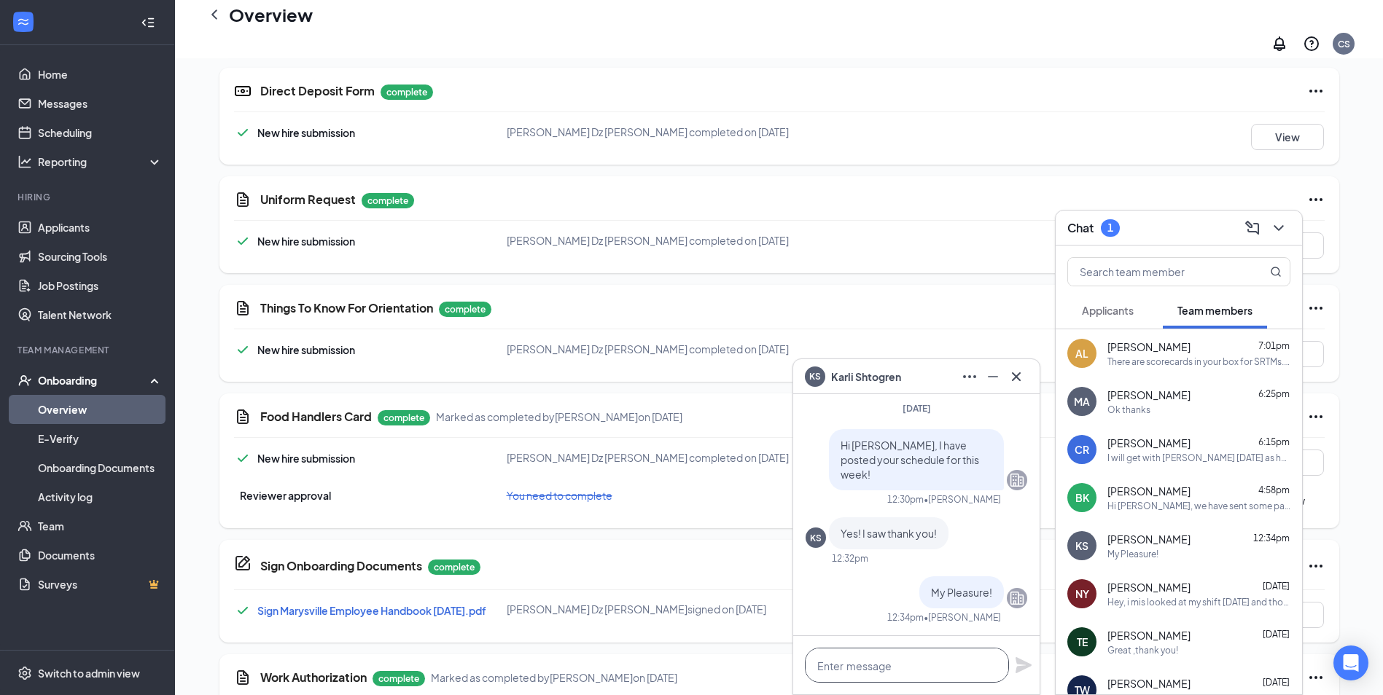
click at [973, 666] on textarea at bounding box center [907, 665] width 204 height 35
click at [818, 663] on textarea "Please ensure to wear non-slip shoes" at bounding box center [907, 665] width 204 height 35
click at [1000, 674] on textarea "Please ensure to wear non-slip shoes" at bounding box center [907, 665] width 204 height 35
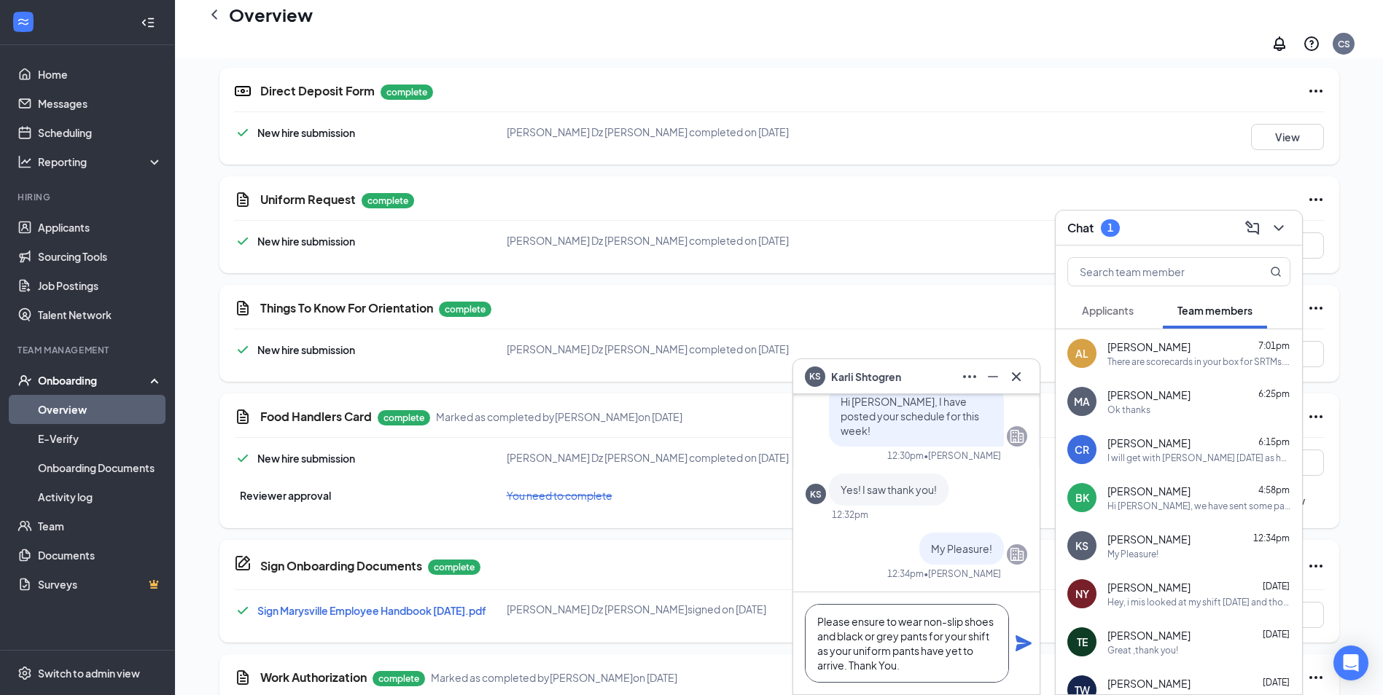
click at [844, 669] on textarea "Please ensure to wear non-slip shoes and black or grey pants for your shift as …" at bounding box center [907, 643] width 204 height 79
drag, startPoint x: 814, startPoint y: 620, endPoint x: 1022, endPoint y: 666, distance: 212.6
click at [1022, 666] on div "Please ensure to wear non-slip shoes and black or grey pants for your shift as …" at bounding box center [916, 644] width 246 height 102
type textarea "Please ensure to wear non-slip shoes and black or grey pants for your shift as …"
click at [1016, 647] on icon "Plane" at bounding box center [1024, 644] width 16 height 16
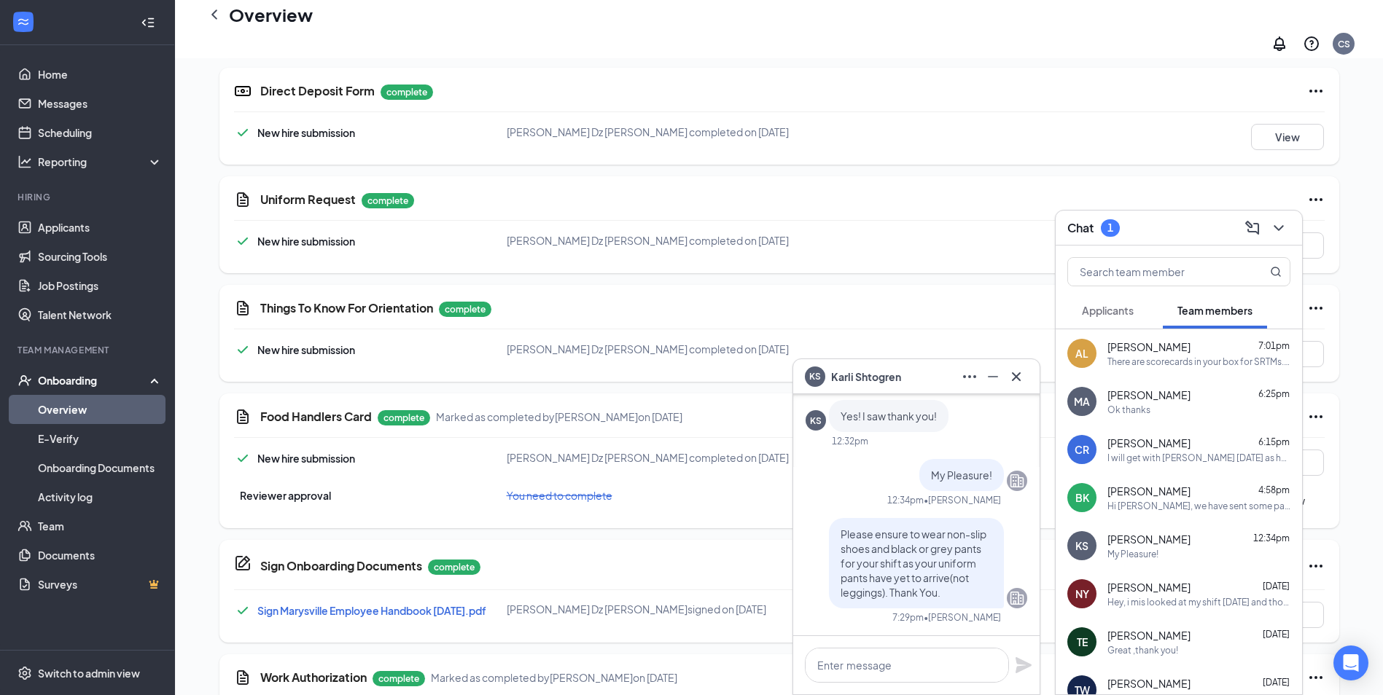
scroll to position [0, 0]
click at [1116, 281] on input "text" at bounding box center [1154, 272] width 173 height 28
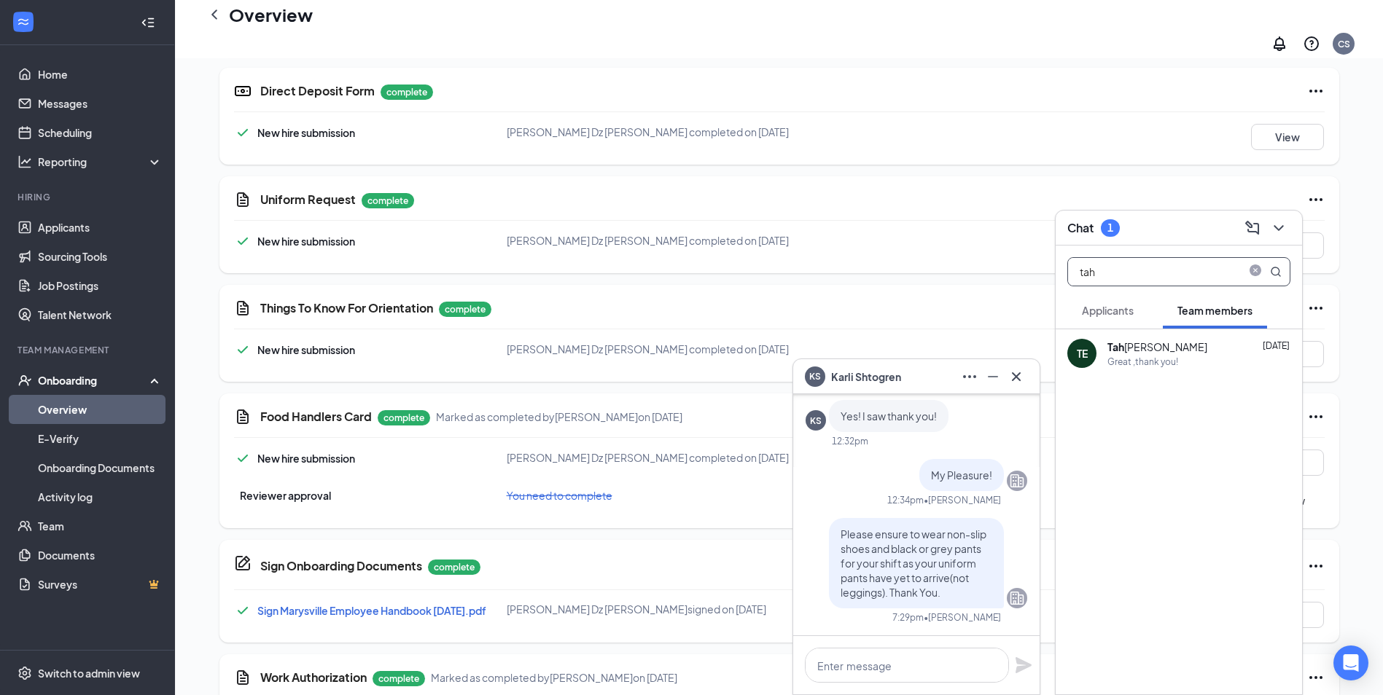
type input "tah"
click at [1137, 342] on div "[PERSON_NAME]" at bounding box center [1157, 347] width 100 height 15
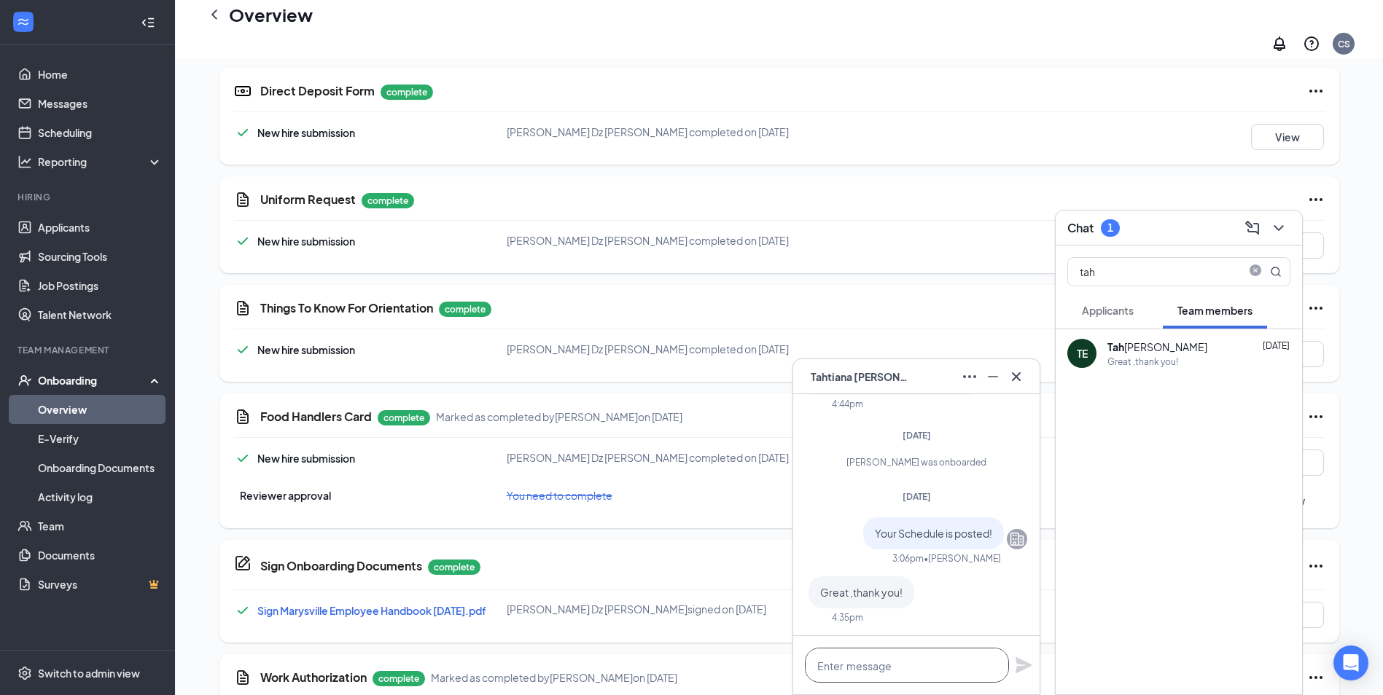
click at [975, 665] on textarea at bounding box center [907, 665] width 204 height 35
paste textarea "Please ensure to wear non-slip shoes and black or grey pants for your shift as …"
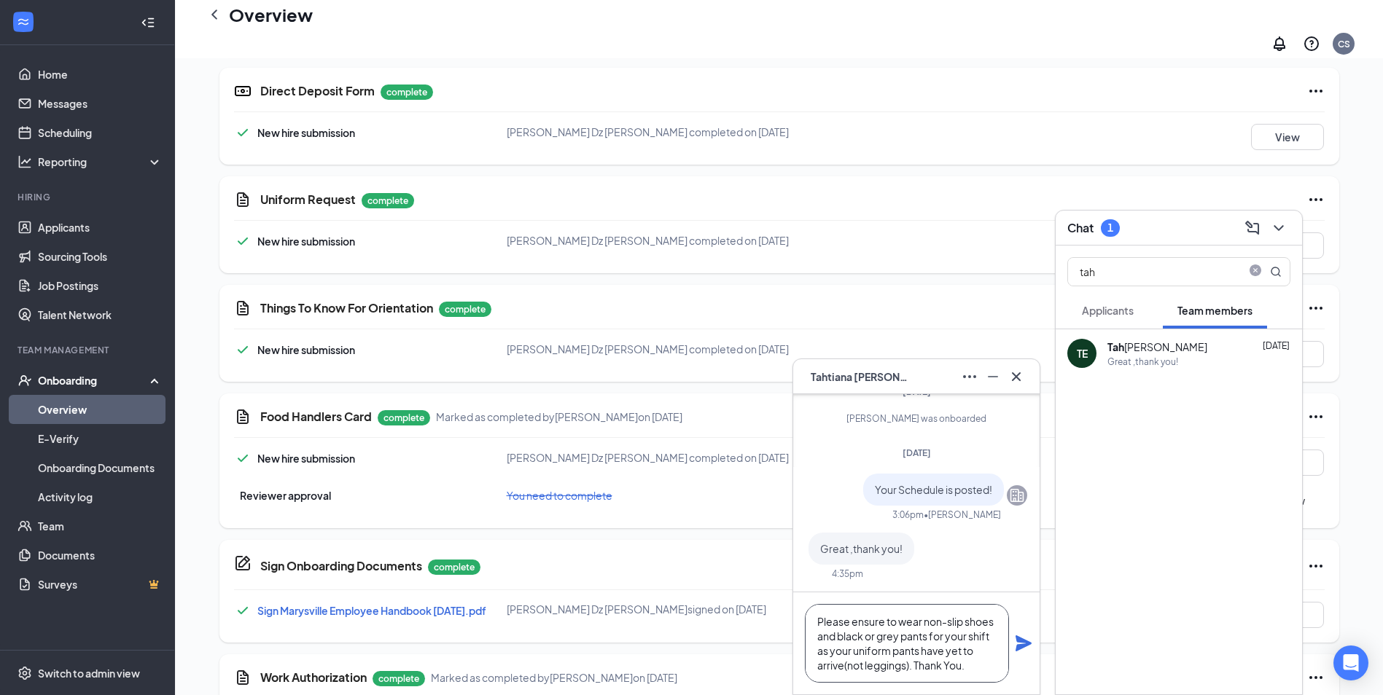
type textarea "Please ensure to wear non-slip shoes and black or grey pants for your shift as …"
click at [1023, 639] on icon "Plane" at bounding box center [1024, 644] width 16 height 16
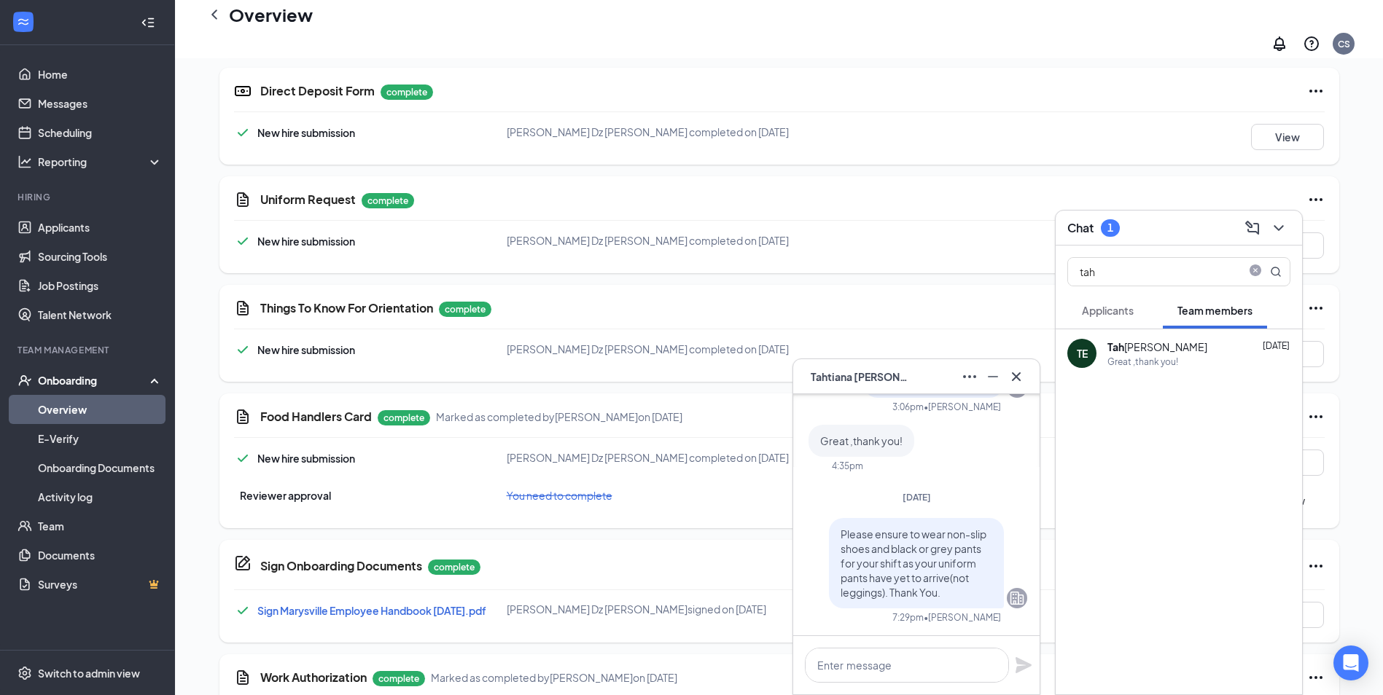
scroll to position [0, 0]
click at [1016, 377] on icon "Cross" at bounding box center [1016, 376] width 9 height 9
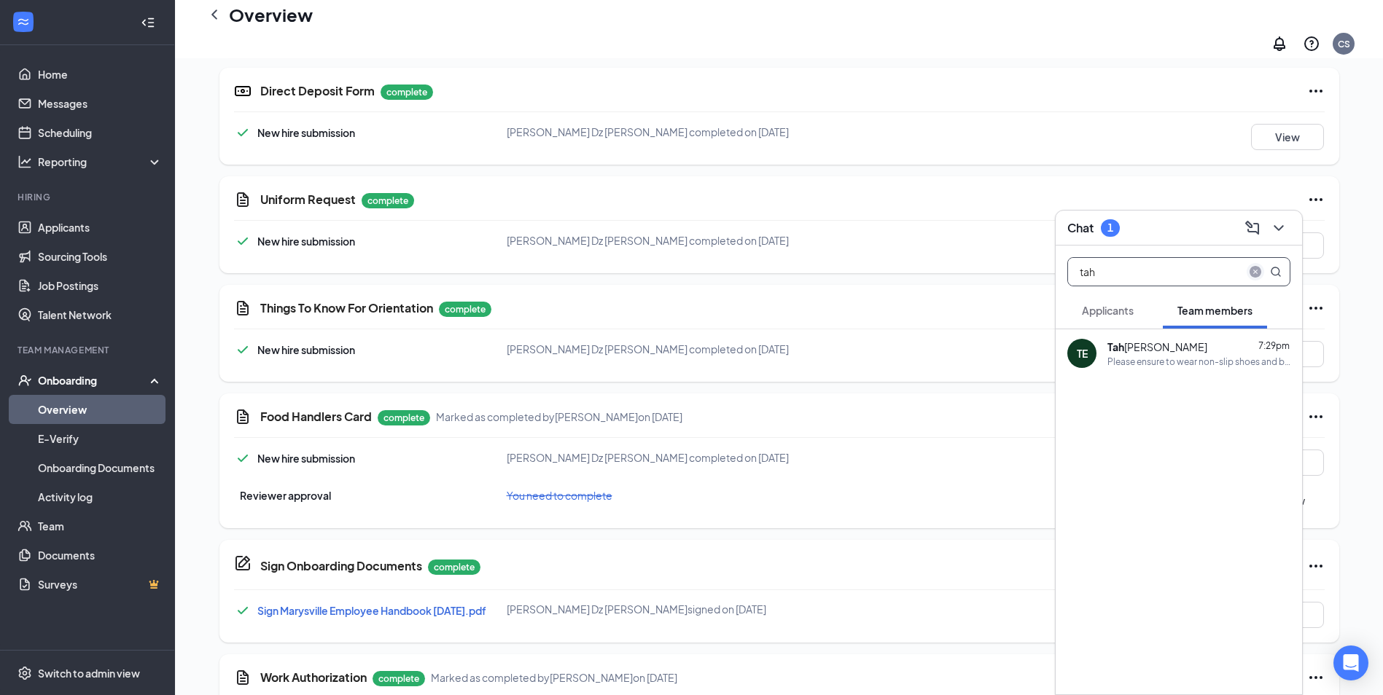
click at [1253, 270] on icon "close-circle" at bounding box center [1256, 272] width 12 height 12
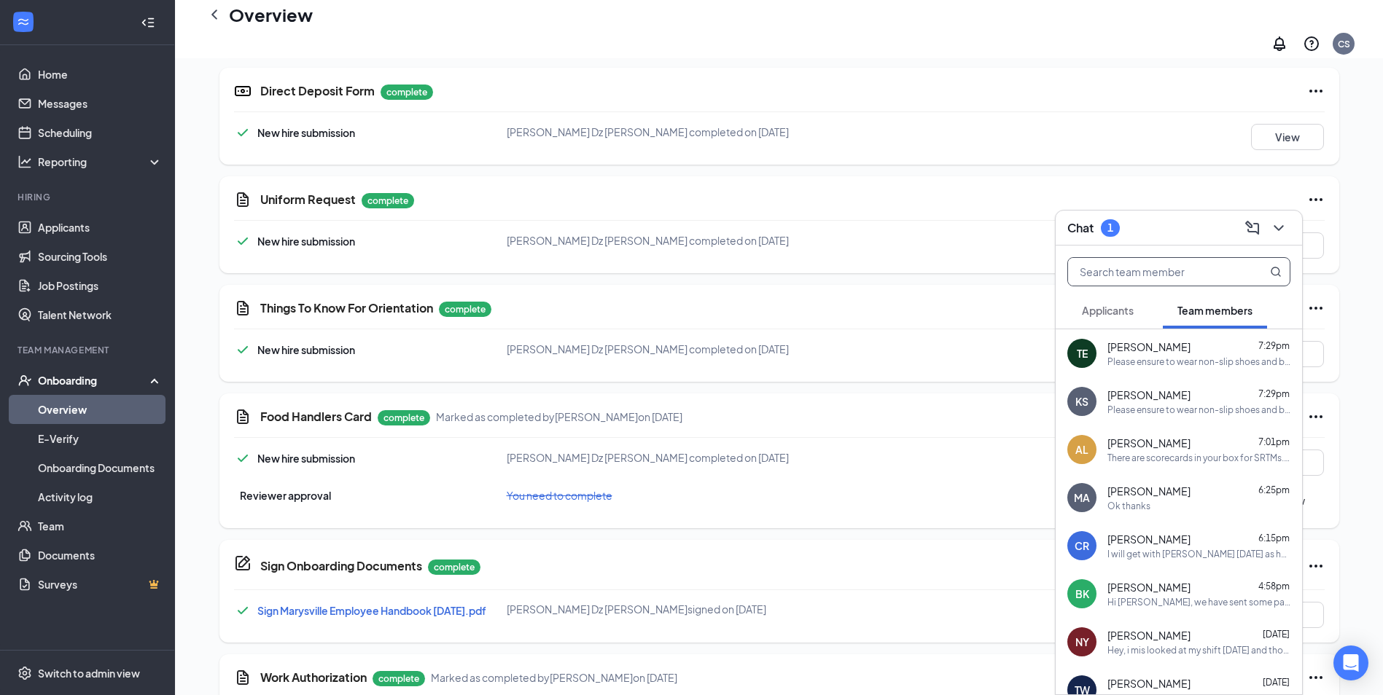
click at [1171, 513] on div "MA [PERSON_NAME] 6:25pm Ok thanks" at bounding box center [1179, 498] width 246 height 48
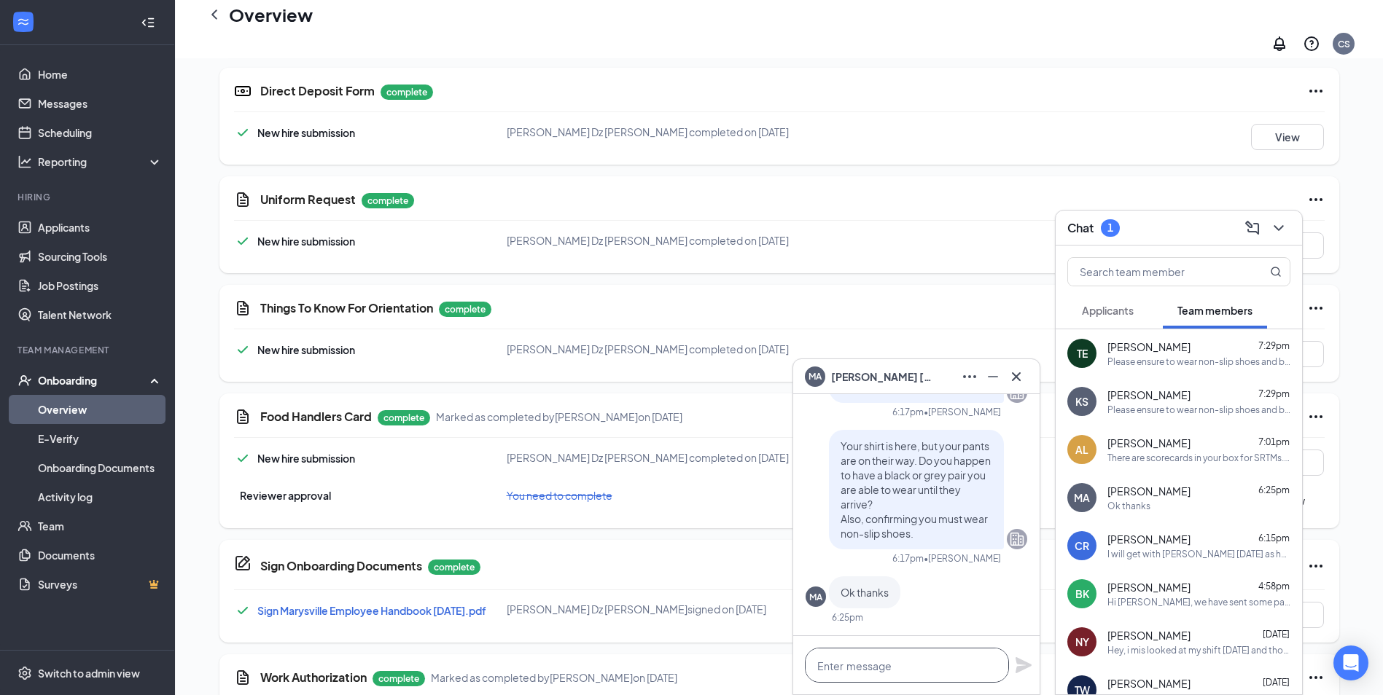
click at [890, 653] on textarea at bounding box center [907, 665] width 204 height 35
type textarea "i"
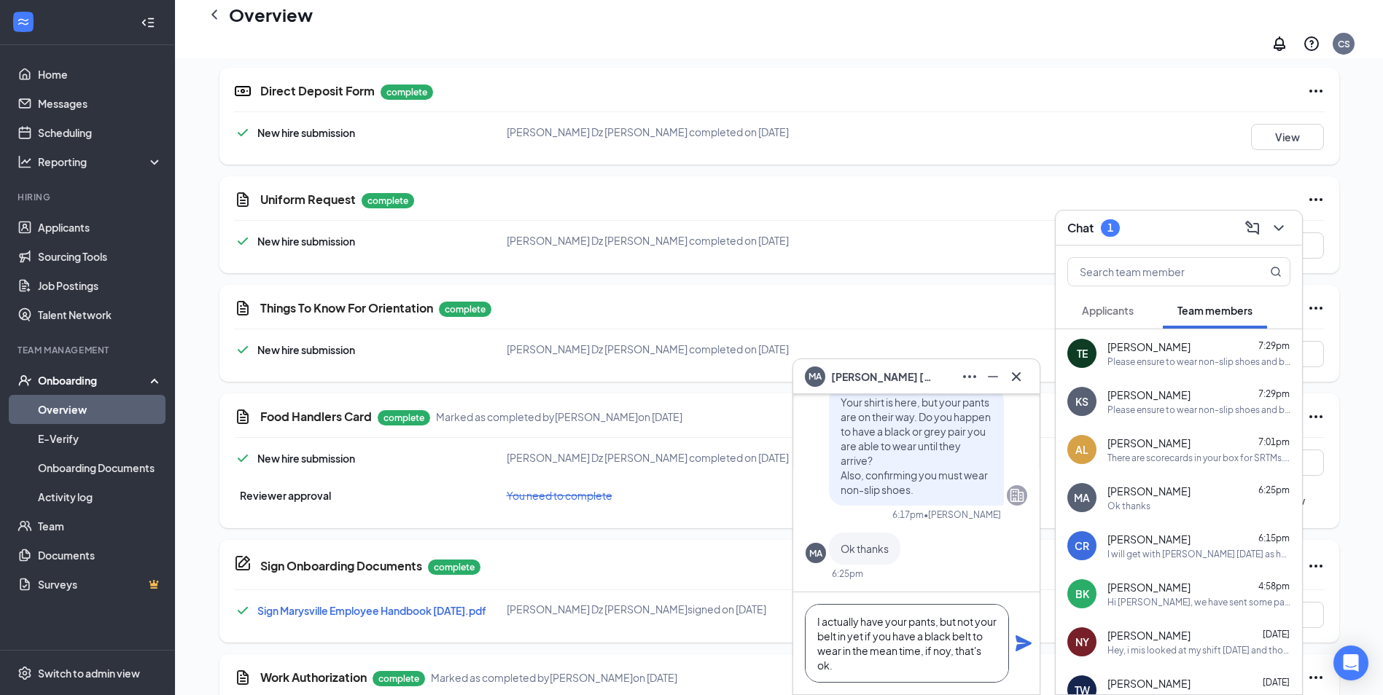
click at [958, 658] on textarea "I actually have your pants, but not your belt in yet if you have a black belt t…" at bounding box center [907, 643] width 204 height 79
click at [965, 654] on textarea "I actually have your pants, but not your belt in yet if you have a black belt t…" at bounding box center [907, 643] width 204 height 79
type textarea "I actually have your pants, but not your belt in yet if you have a black belt t…"
drag, startPoint x: 1029, startPoint y: 645, endPoint x: 1039, endPoint y: 631, distance: 17.2
click at [1029, 644] on icon "Plane" at bounding box center [1024, 644] width 16 height 16
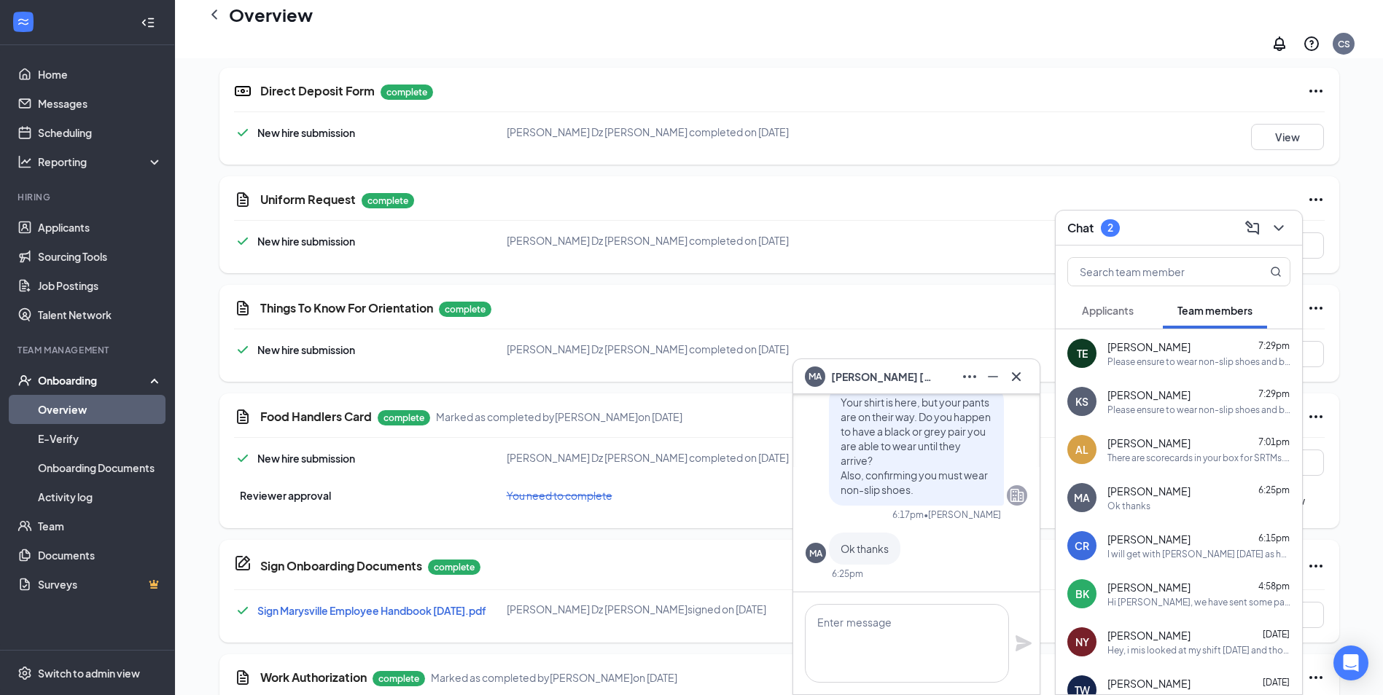
scroll to position [0, 0]
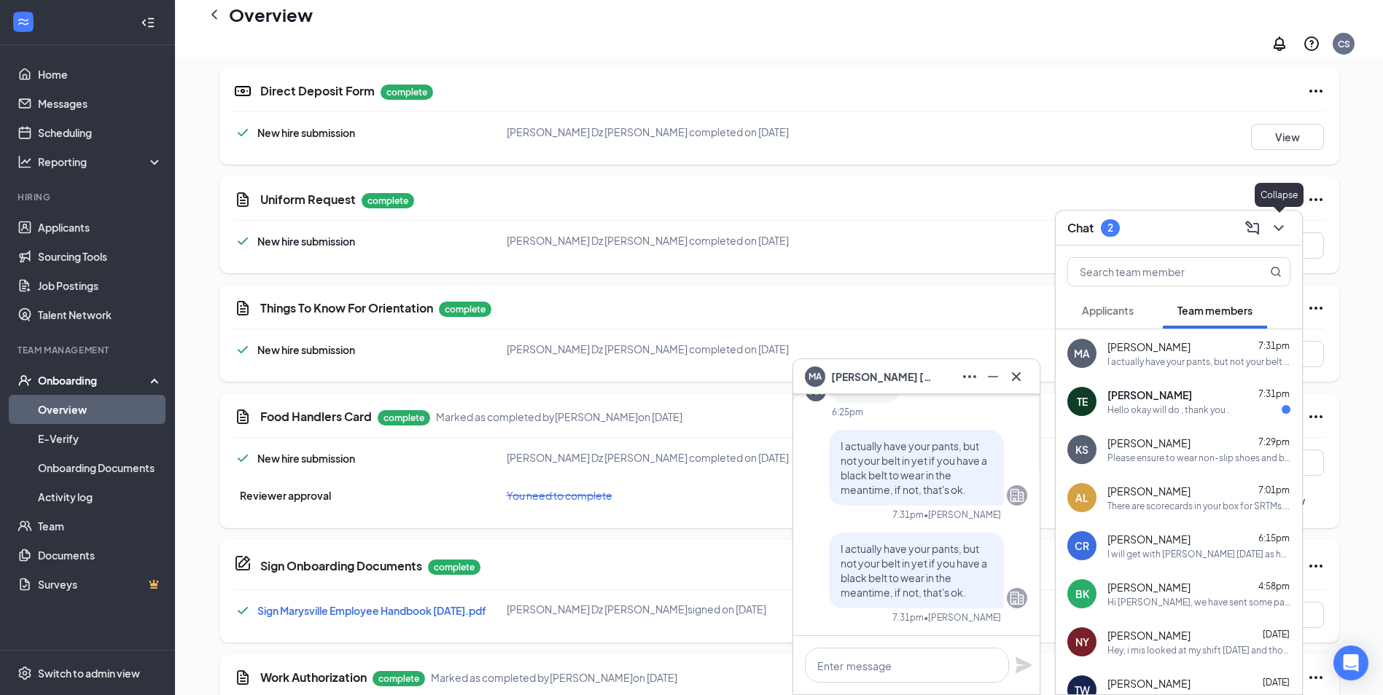
click at [1276, 225] on icon "ChevronDown" at bounding box center [1278, 227] width 17 height 17
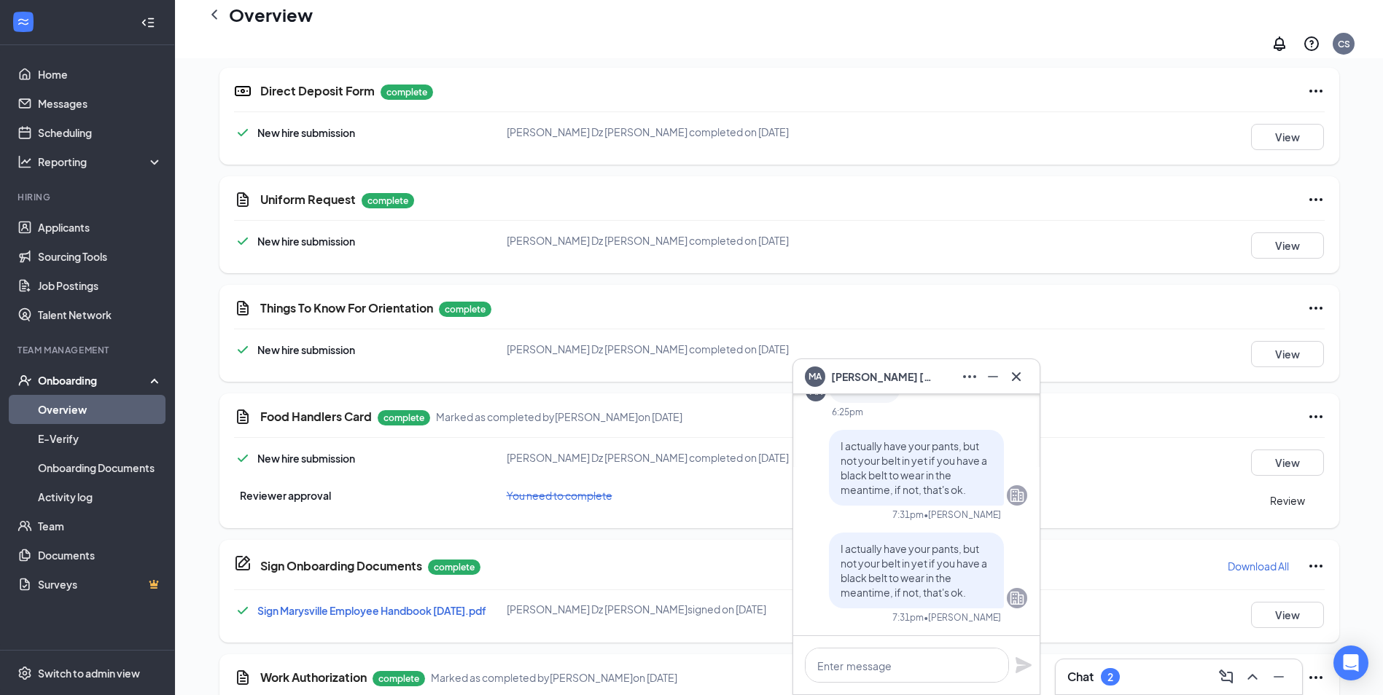
click at [1152, 677] on div "Chat 2" at bounding box center [1178, 677] width 223 height 23
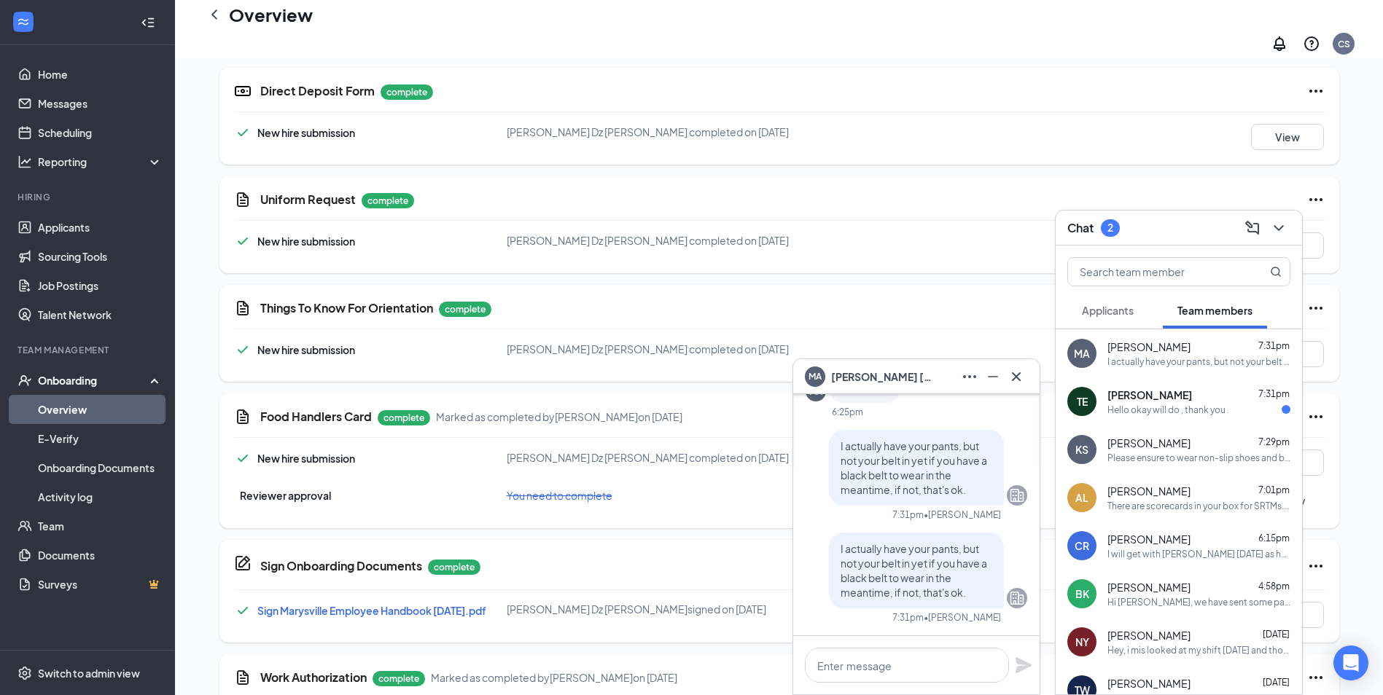
click at [1185, 401] on span "[PERSON_NAME]" at bounding box center [1149, 395] width 85 height 15
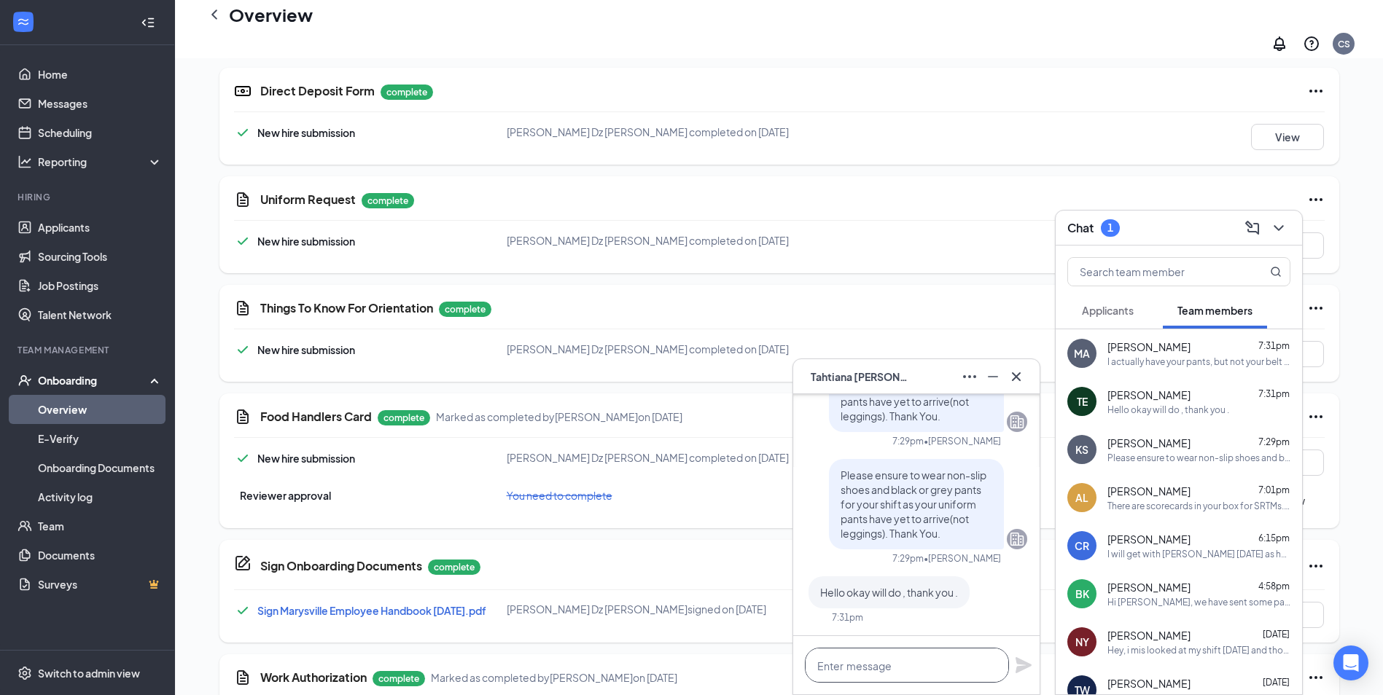
click at [886, 674] on textarea at bounding box center [907, 665] width 204 height 35
type textarea "We look forward to having you!"
click at [1025, 671] on icon "Plane" at bounding box center [1023, 665] width 17 height 17
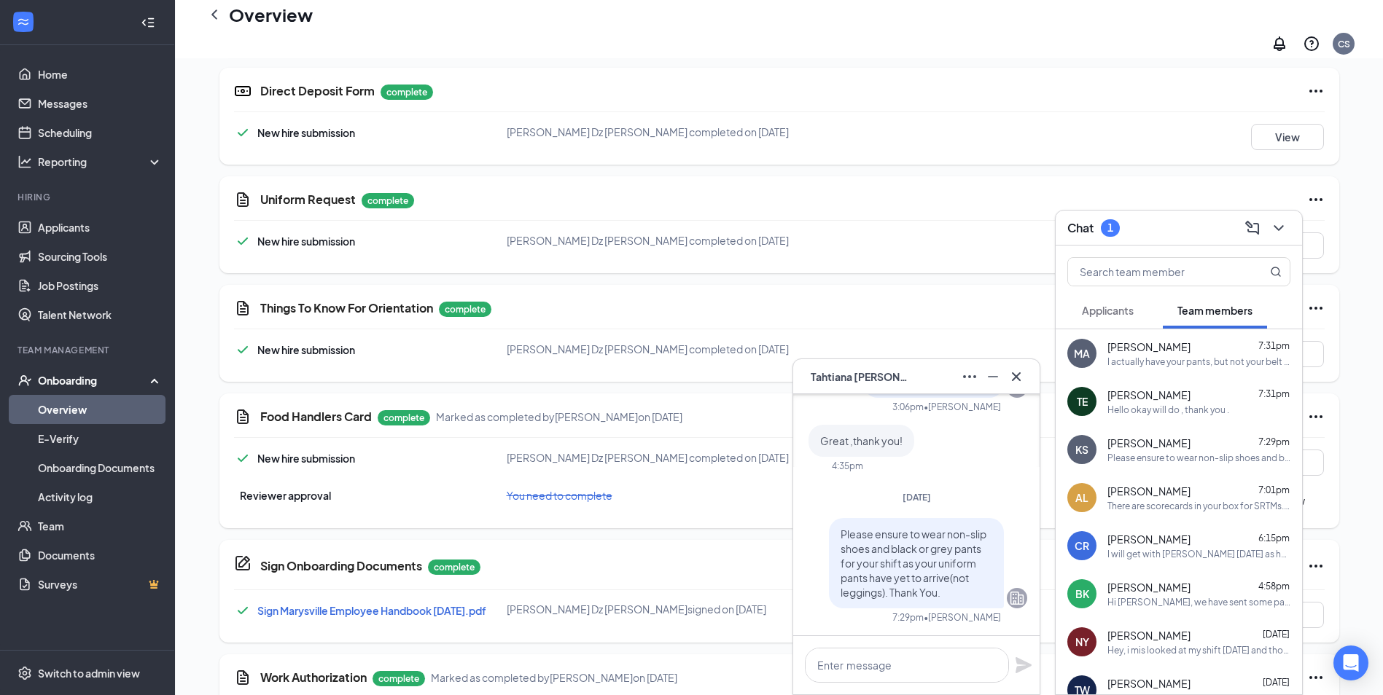
scroll to position [-132, 0]
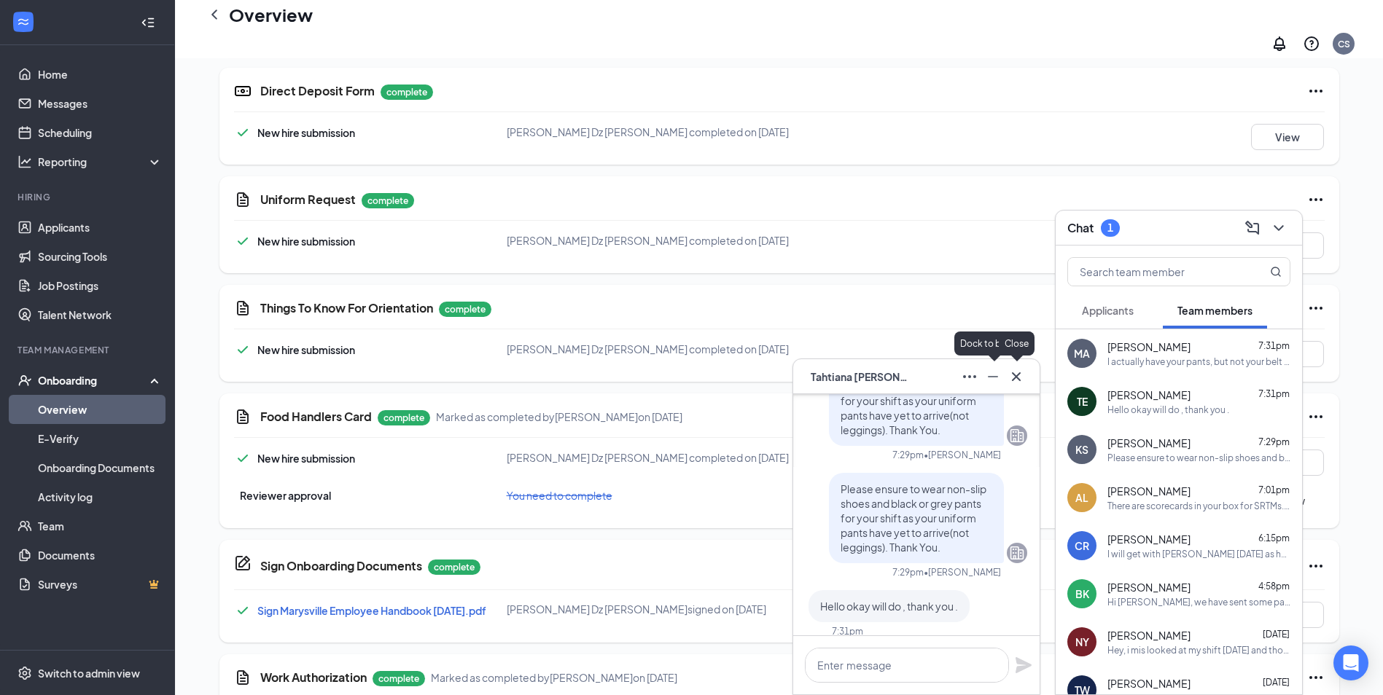
click at [1020, 376] on icon "Cross" at bounding box center [1016, 376] width 17 height 17
